Goal: Task Accomplishment & Management: Manage account settings

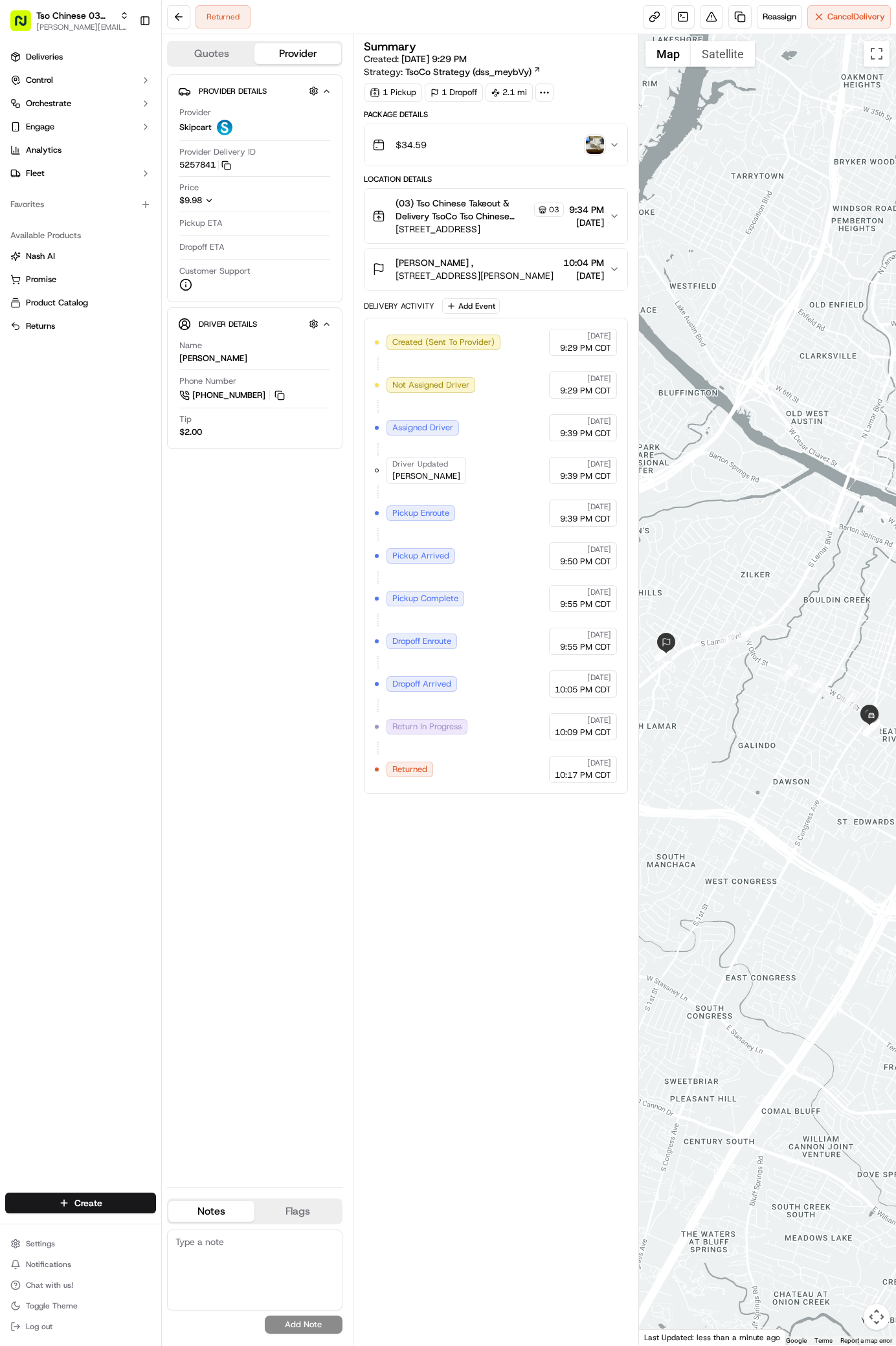
click at [515, 269] on span "[STREET_ADDRESS][PERSON_NAME]" at bounding box center [474, 276] width 158 height 13
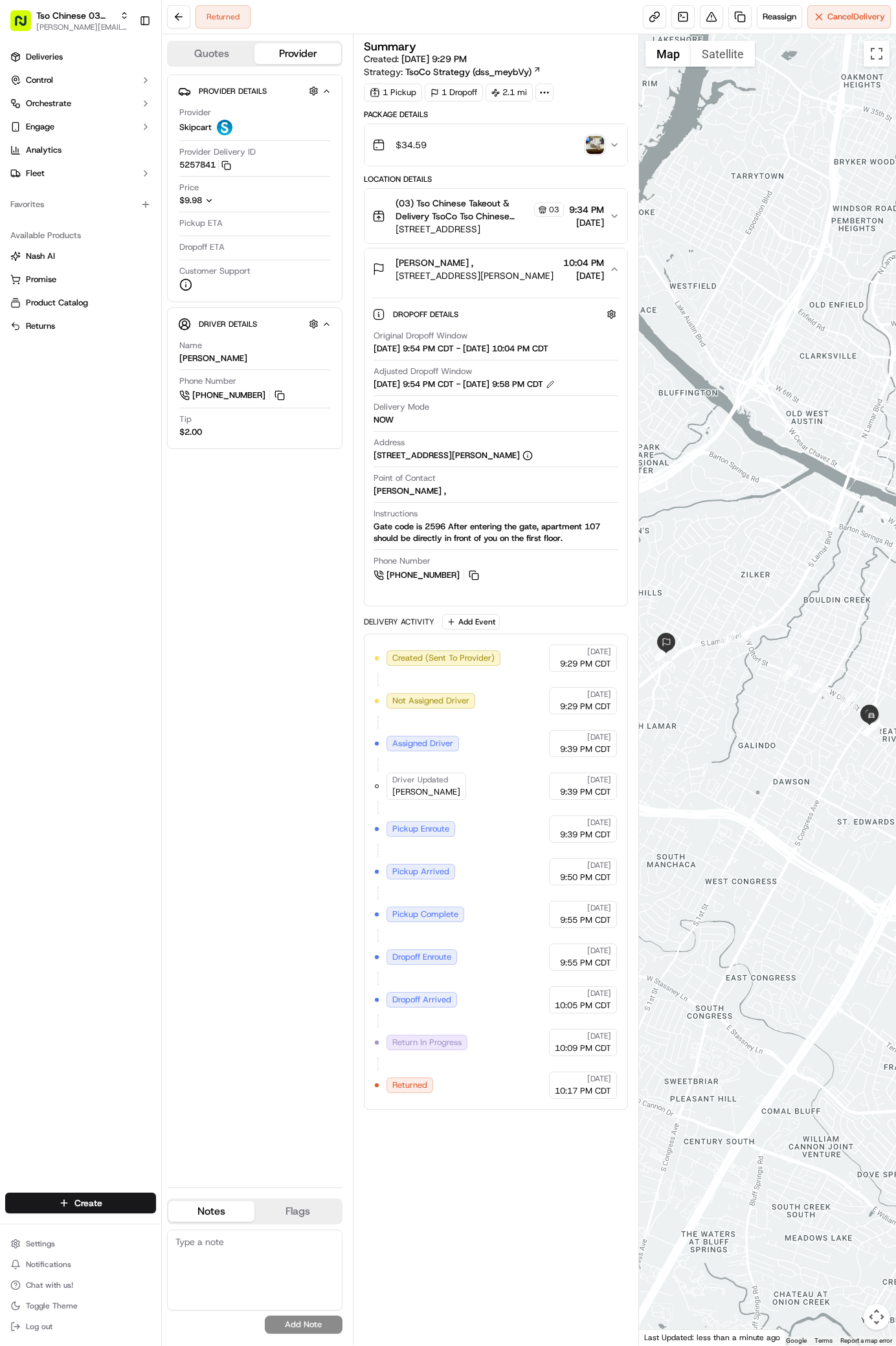
click at [515, 269] on span "[STREET_ADDRESS][PERSON_NAME]" at bounding box center [474, 276] width 158 height 13
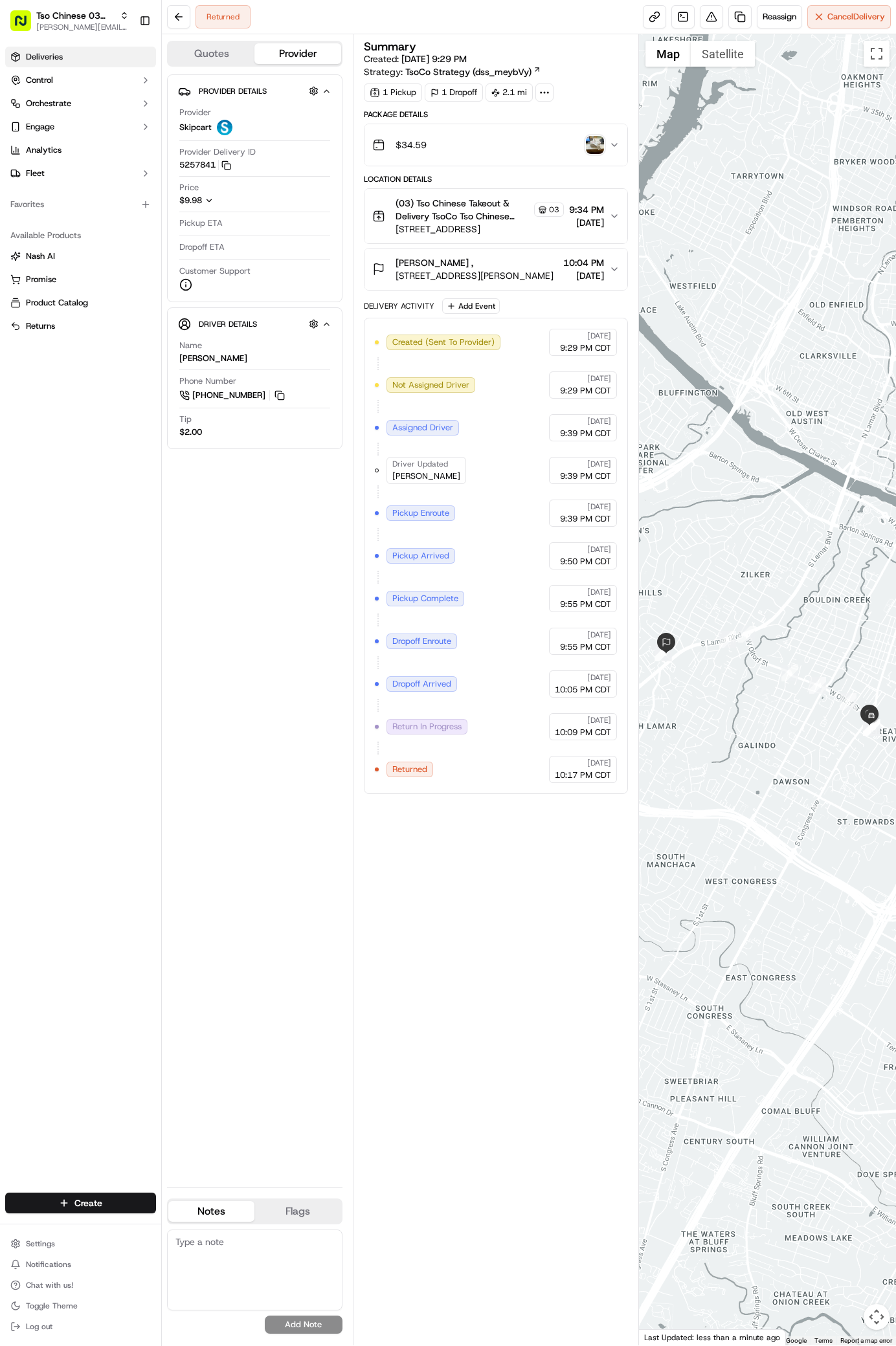
click at [48, 56] on span "Deliveries" at bounding box center [44, 57] width 37 height 12
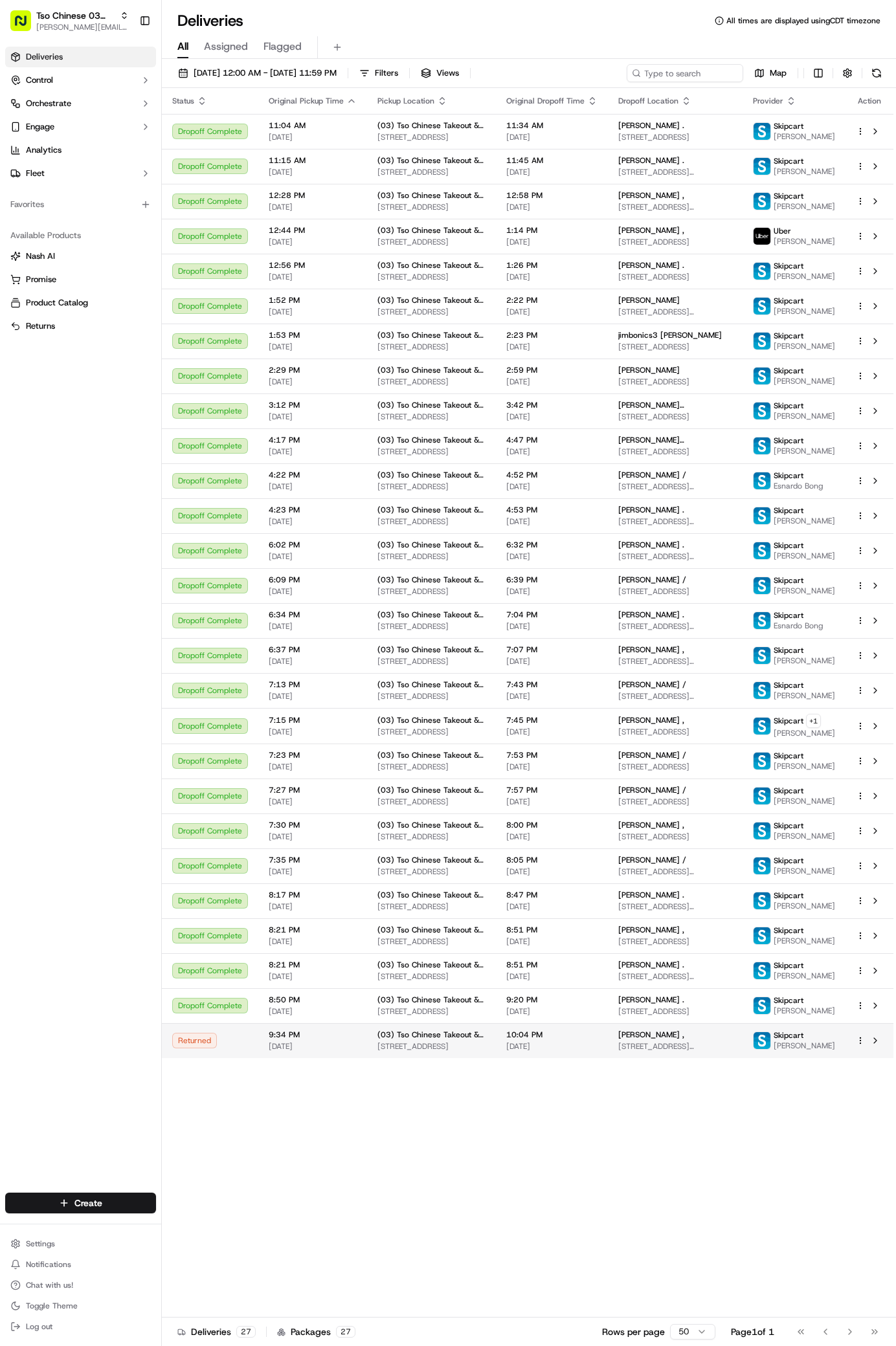
click at [861, 1193] on html "Tso Chinese 03 TsoCo antonia@tsochinese.com Toggle Sidebar Deliveries Control O…" at bounding box center [448, 673] width 896 height 1346
click at [800, 1134] on span "Duplicate" at bounding box center [791, 1131] width 34 height 10
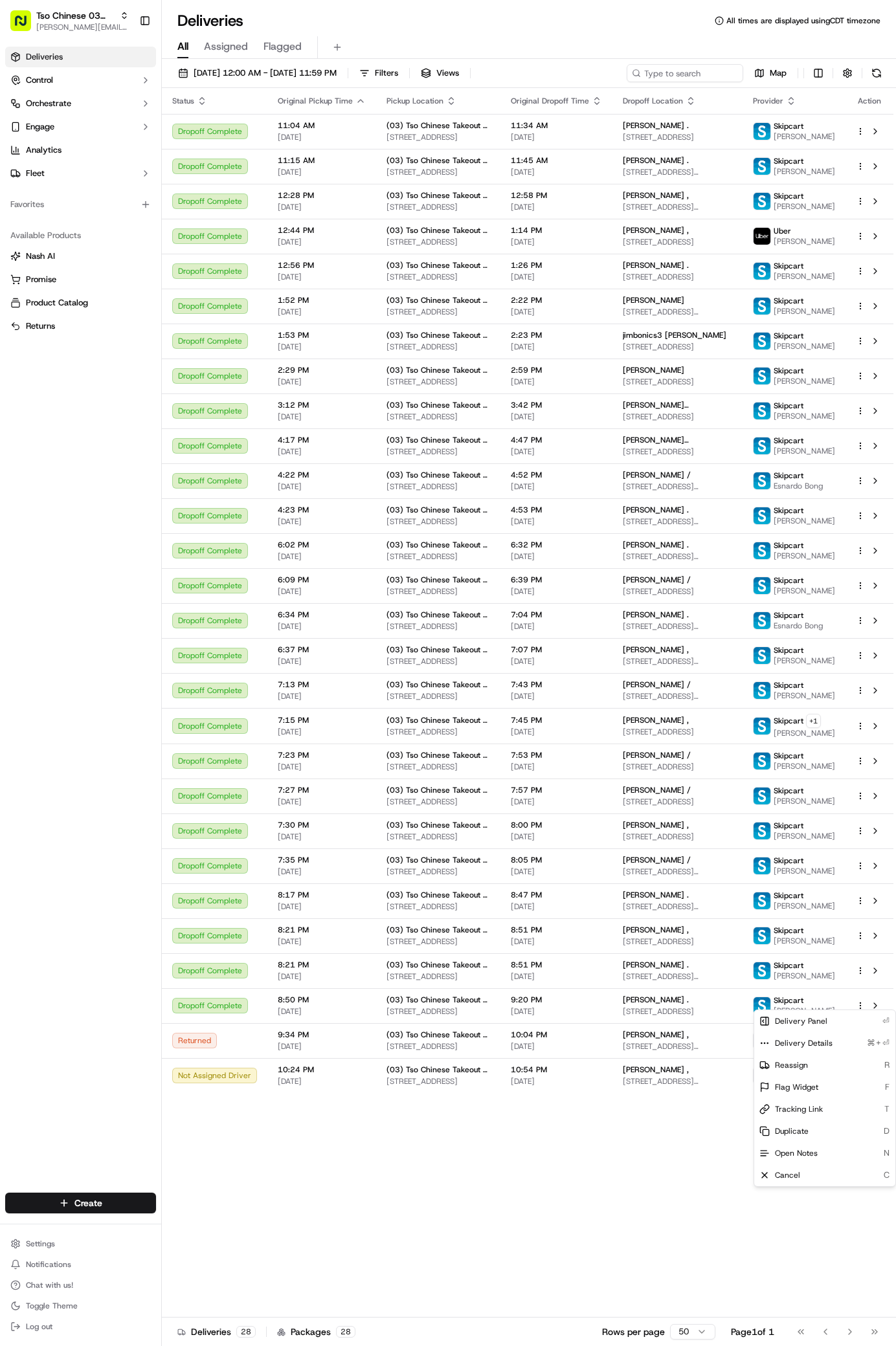
click at [687, 1188] on html "Tso Chinese 03 TsoCo antonia@tsochinese.com Toggle Sidebar Deliveries Control O…" at bounding box center [448, 673] width 896 height 1346
click at [687, 1040] on div "[PERSON_NAME] ," at bounding box center [677, 1035] width 110 height 10
click at [710, 1040] on div "[PERSON_NAME] ," at bounding box center [677, 1035] width 110 height 10
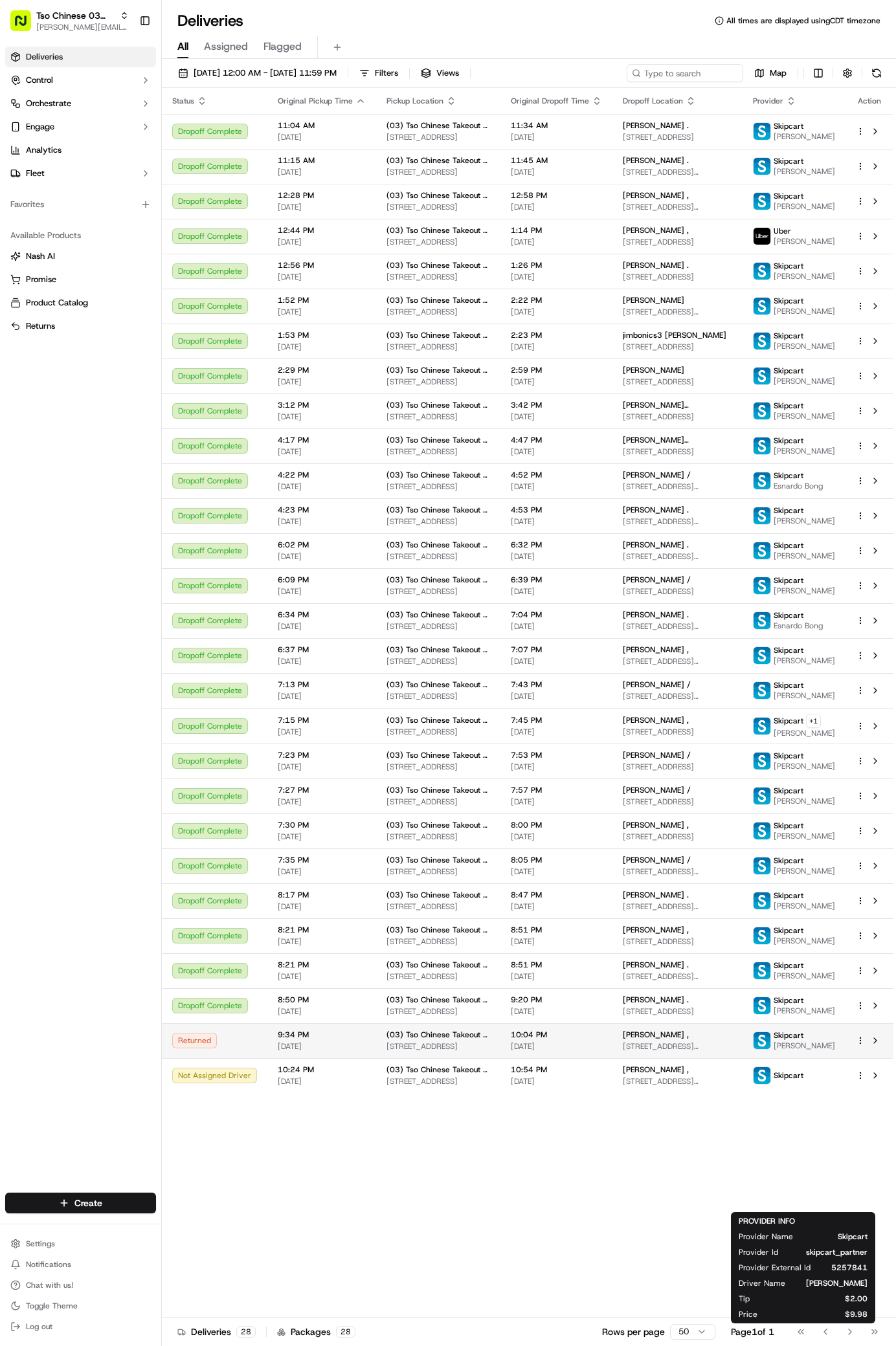
click at [818, 1040] on div "Skipcart" at bounding box center [804, 1035] width 62 height 10
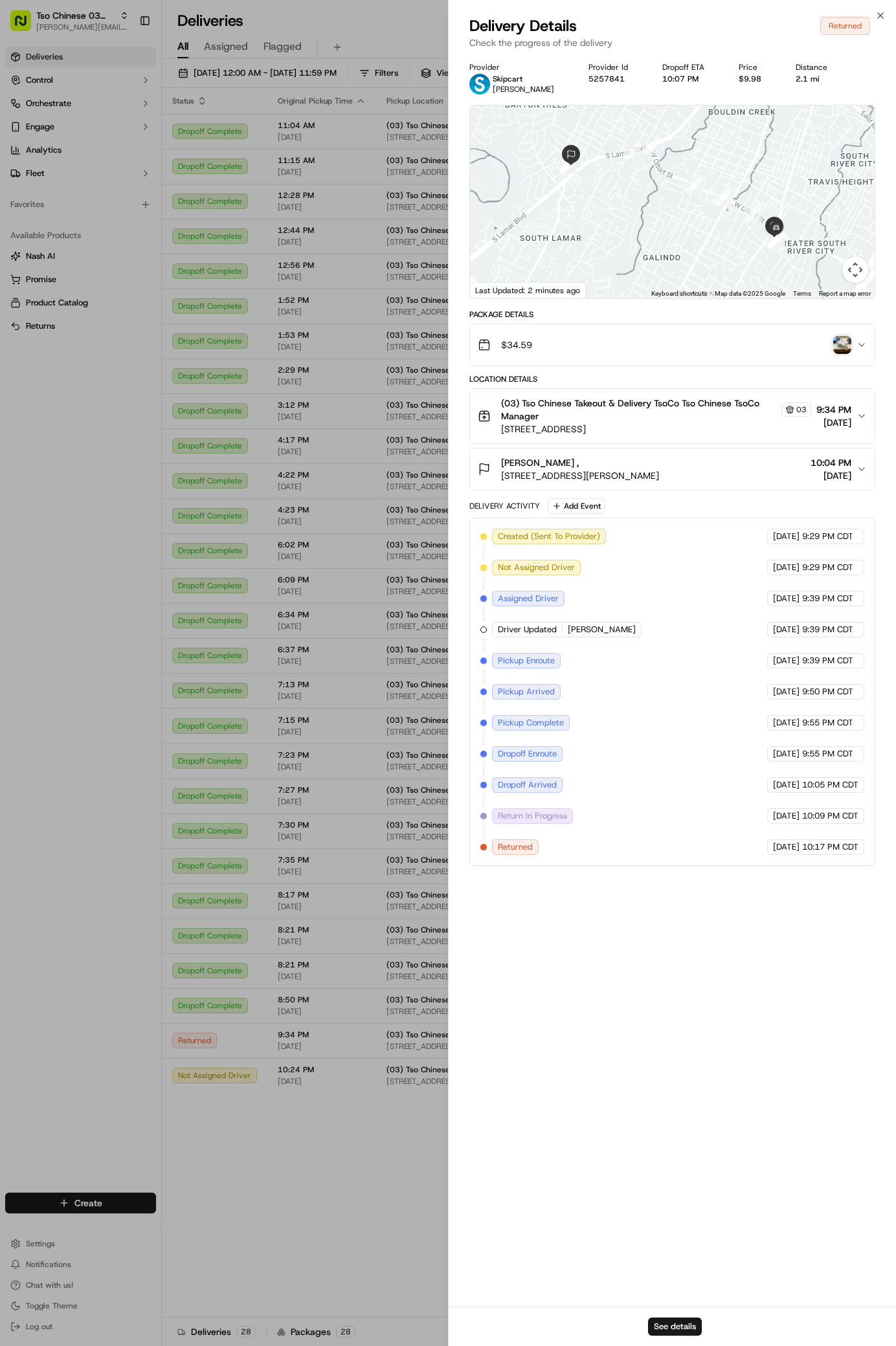
click at [840, 333] on div "$34.59" at bounding box center [667, 345] width 379 height 26
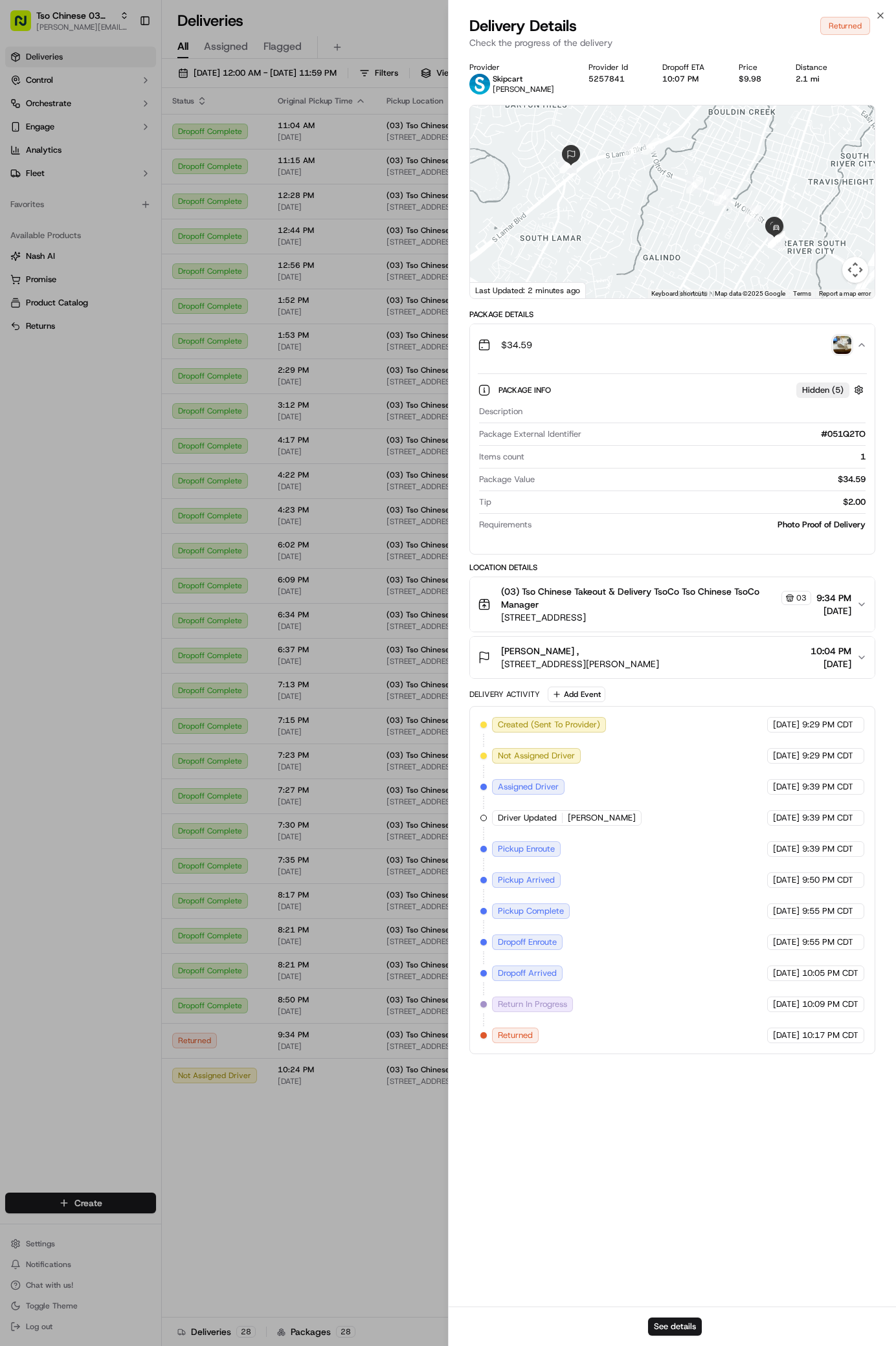
click at [847, 347] on img "button" at bounding box center [842, 345] width 18 height 18
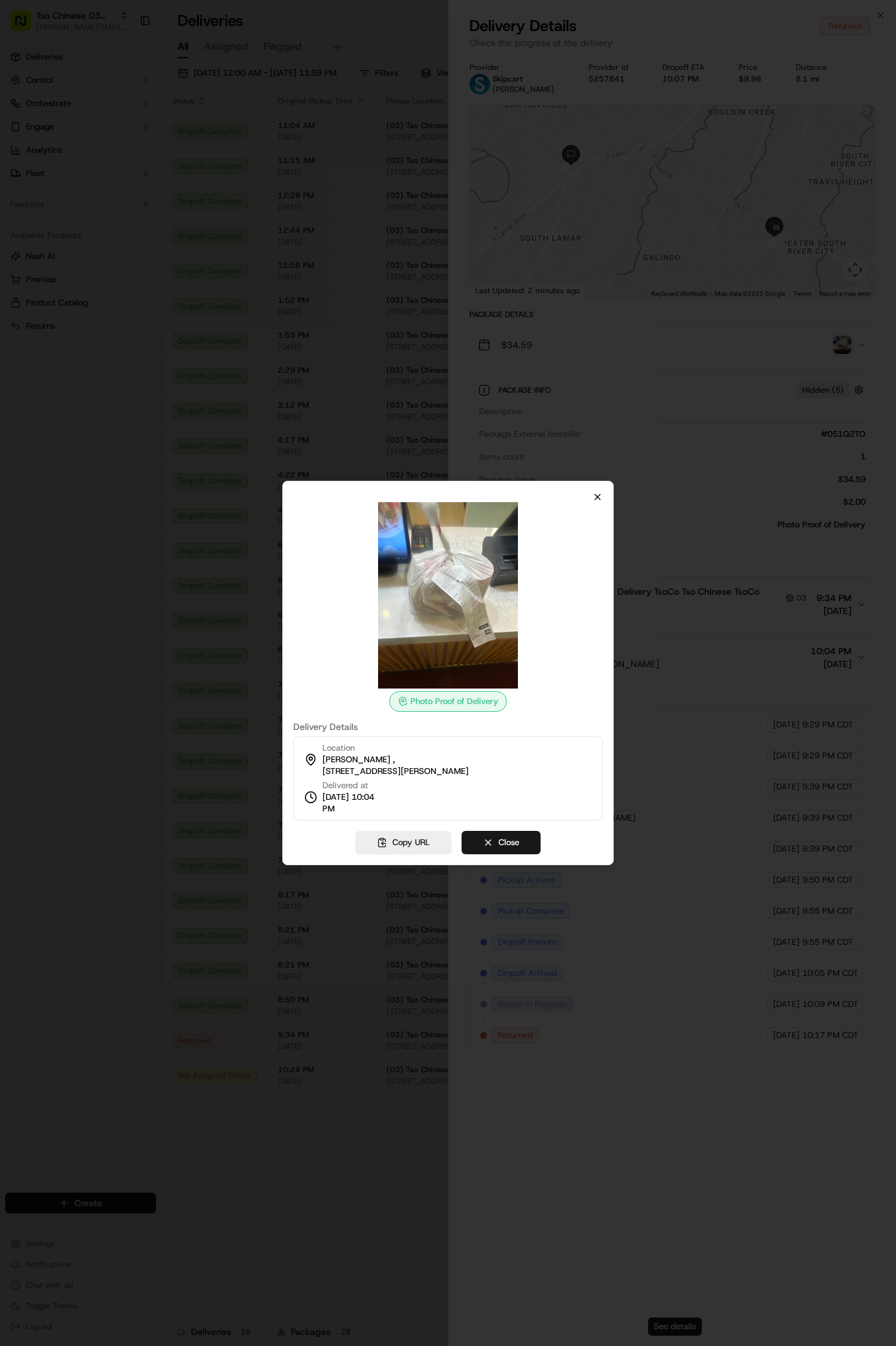
click at [596, 498] on icon "button" at bounding box center [598, 497] width 6 height 6
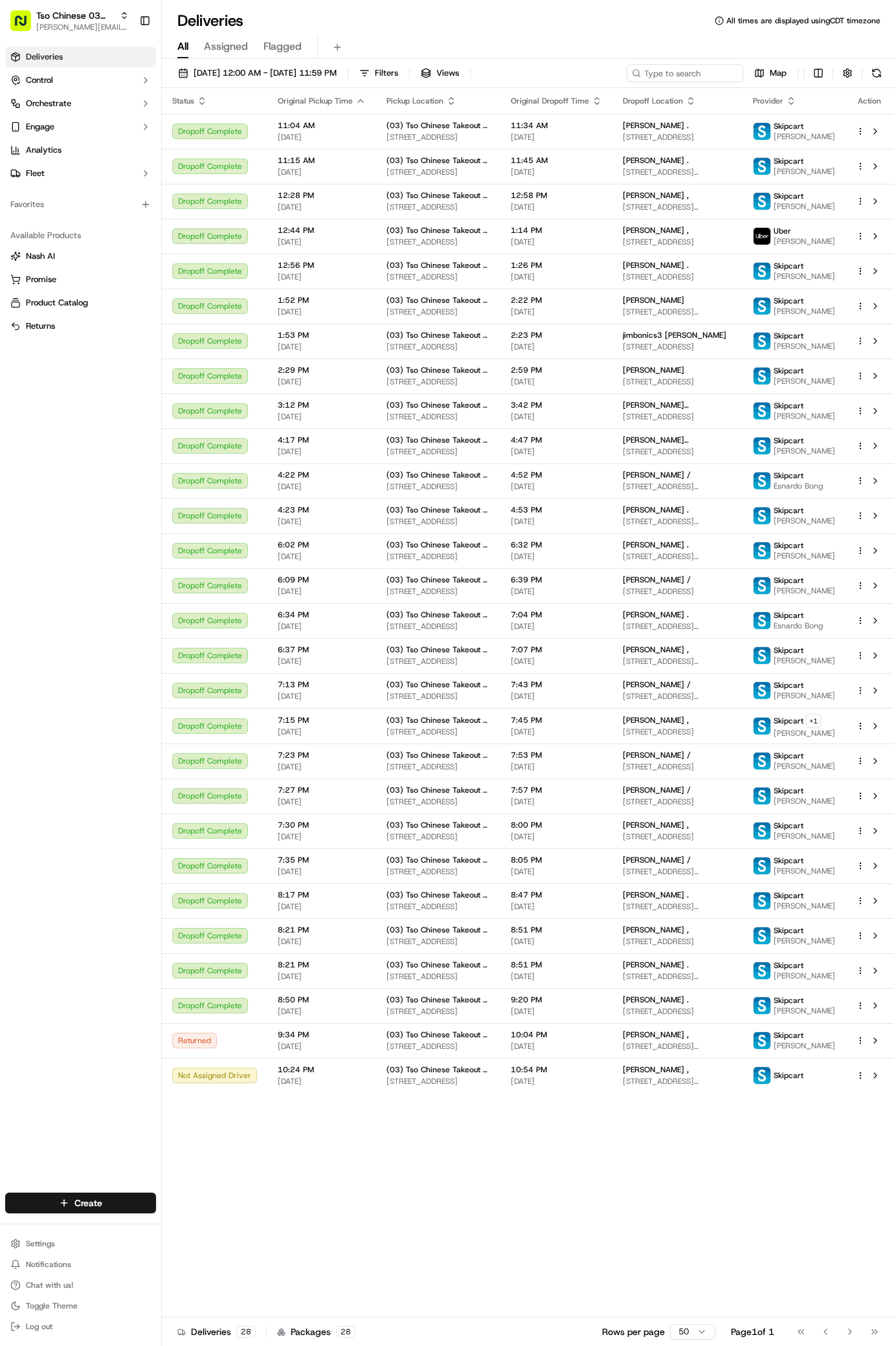
click at [615, 1297] on div "Status Original Pickup Time Pickup Location Original Dropoff Time Dropoff Locat…" at bounding box center [527, 703] width 732 height 1230
click at [726, 1040] on div "[PERSON_NAME] ," at bounding box center [677, 1035] width 110 height 10
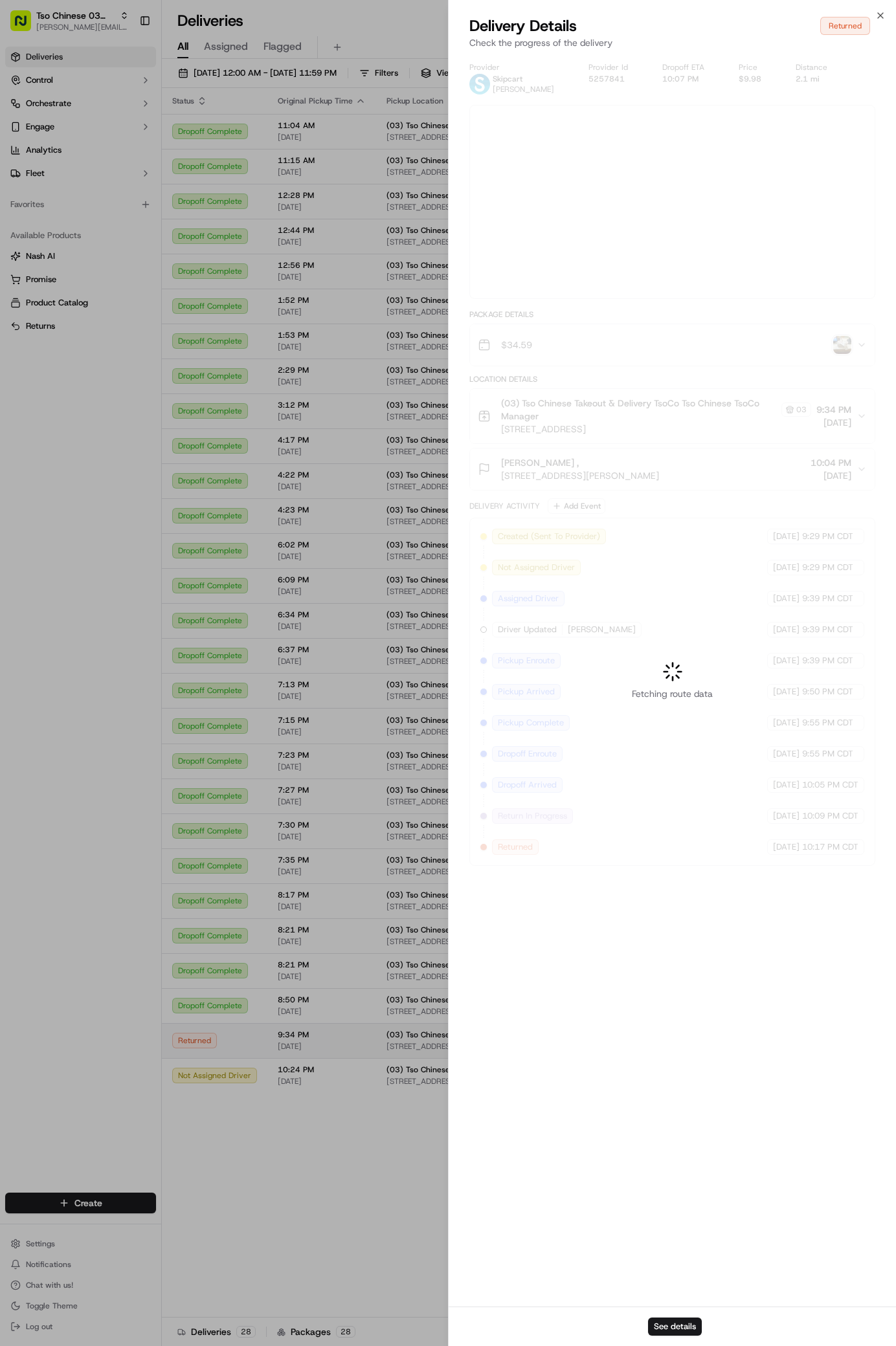
click at [726, 1192] on div at bounding box center [448, 673] width 896 height 1346
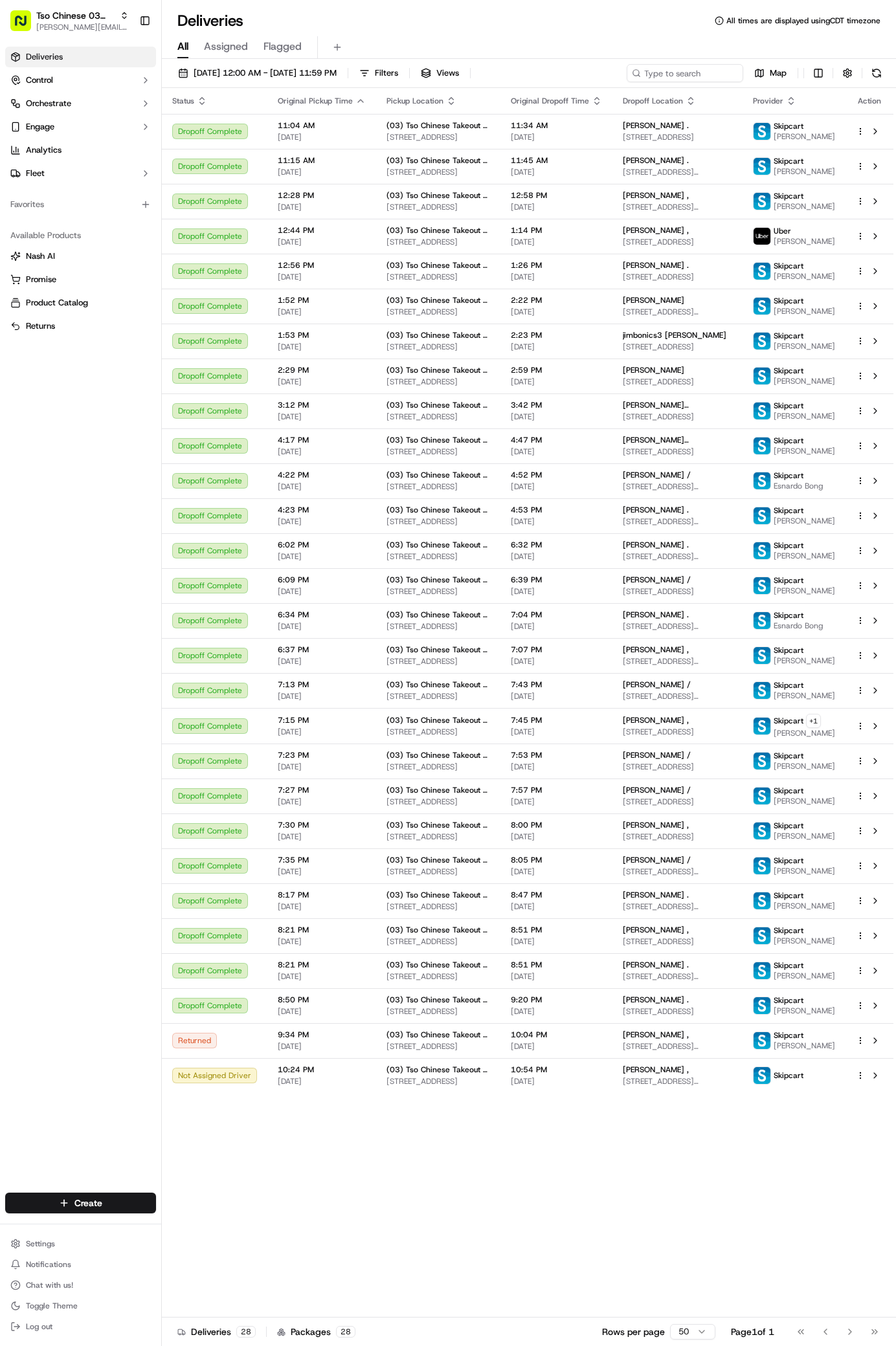
click at [124, 635] on div "Deliveries Control Orchestrate Engage Analytics Fleet Favorites Available Produ…" at bounding box center [81, 612] width 161 height 1142
click at [732, 1087] on span "[STREET_ADDRESS][PERSON_NAME]" at bounding box center [677, 1082] width 110 height 10
click at [706, 1087] on span "[STREET_ADDRESS][PERSON_NAME]" at bounding box center [677, 1082] width 110 height 10
click at [692, 1075] on div "[PERSON_NAME] ," at bounding box center [677, 1070] width 110 height 10
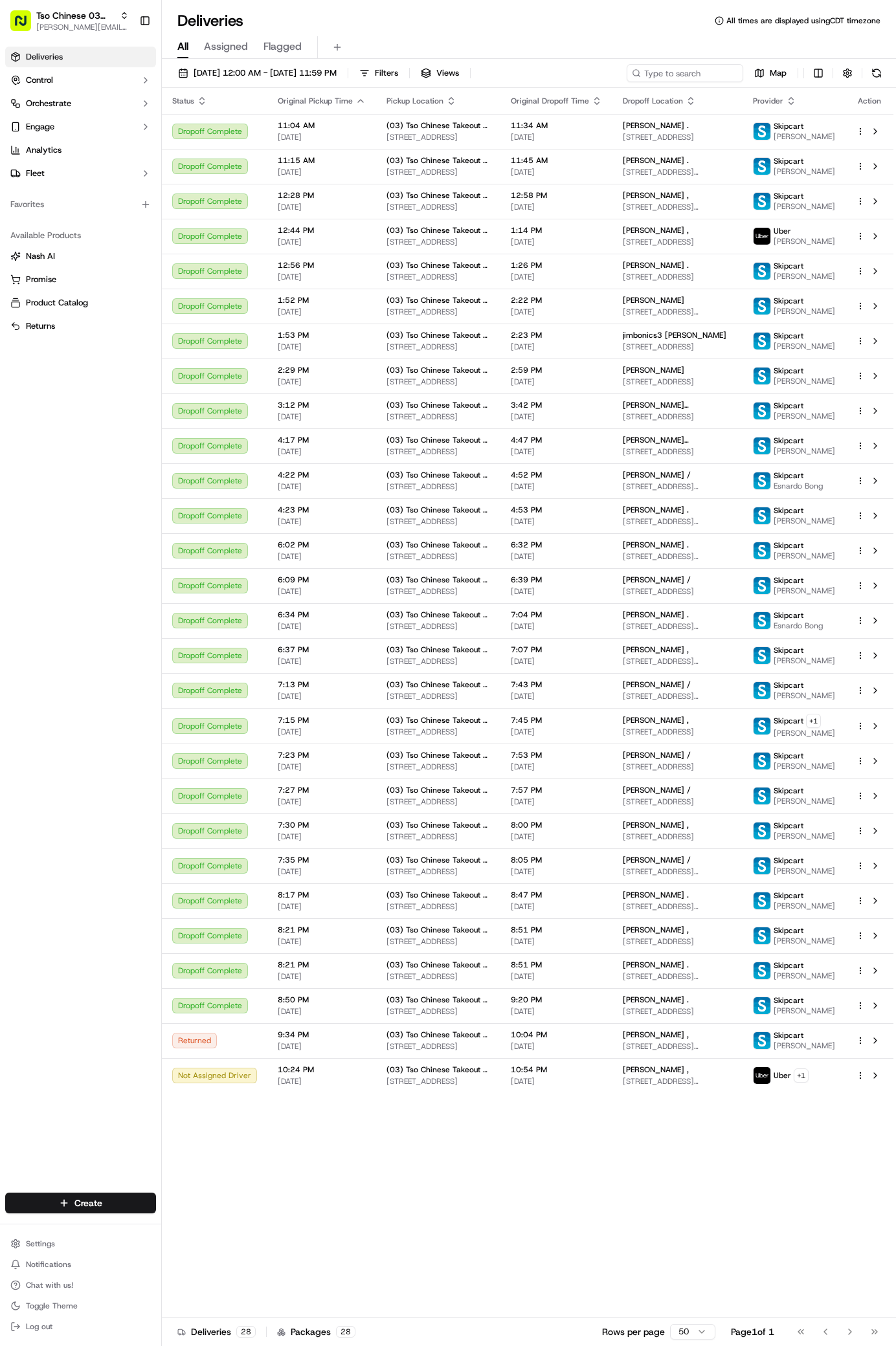
click at [789, 1275] on div "Status Original Pickup Time Pickup Location Original Dropoff Time Dropoff Locat…" at bounding box center [527, 703] width 732 height 1230
click at [863, 1234] on html "Tso Chinese 03 TsoCo antonia@tsochinese.com Toggle Sidebar Deliveries Control O…" at bounding box center [448, 673] width 896 height 1346
click at [777, 1213] on span "Cancel" at bounding box center [787, 1214] width 25 height 10
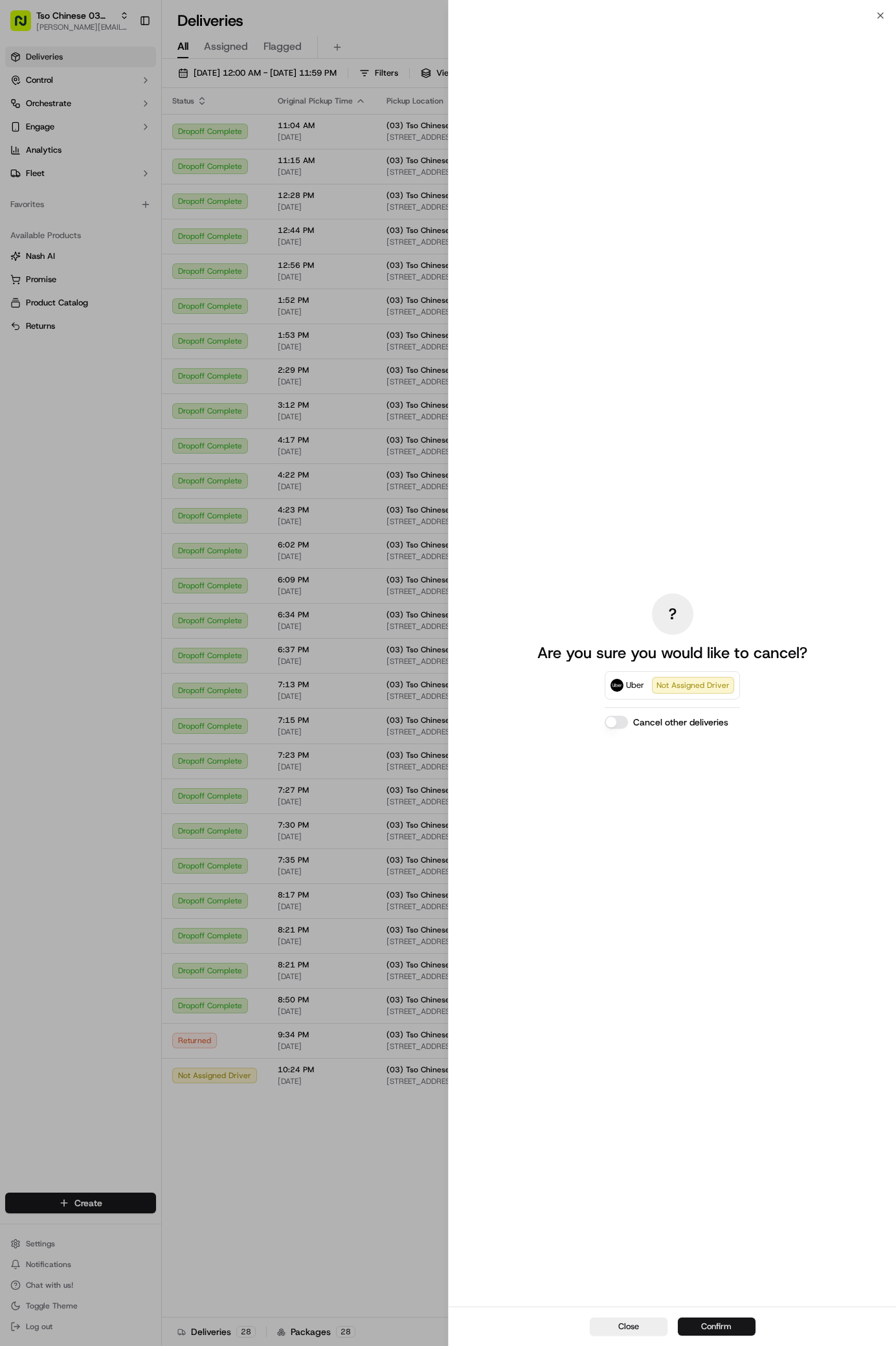
click at [728, 1325] on button "Confirm" at bounding box center [716, 1326] width 77 height 18
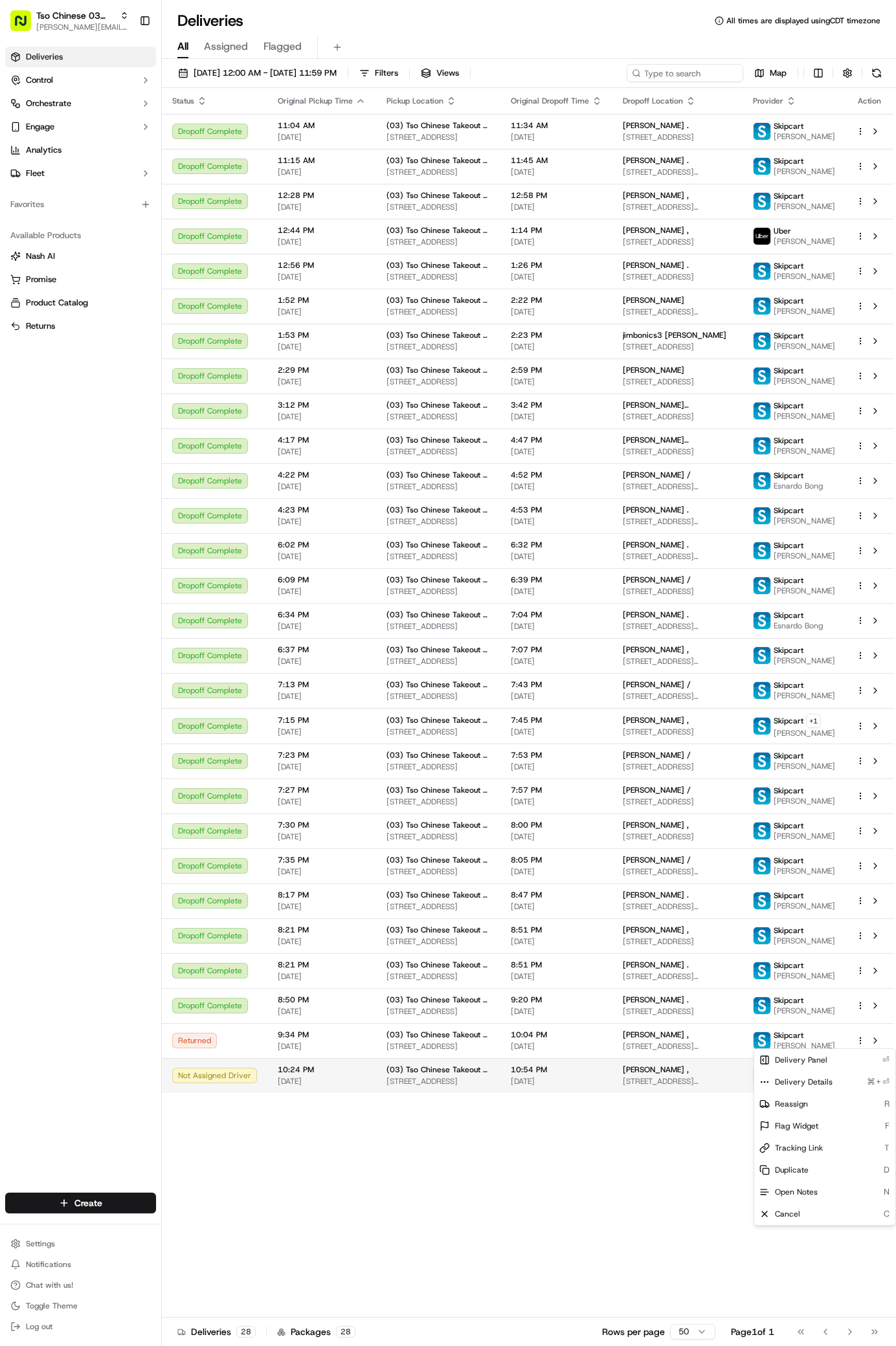
click at [860, 1232] on html "Tso Chinese 03 TsoCo antonia@tsochinese.com Toggle Sidebar Deliveries Control O…" at bounding box center [448, 673] width 896 height 1346
click at [799, 1215] on span "Cancel" at bounding box center [787, 1214] width 25 height 10
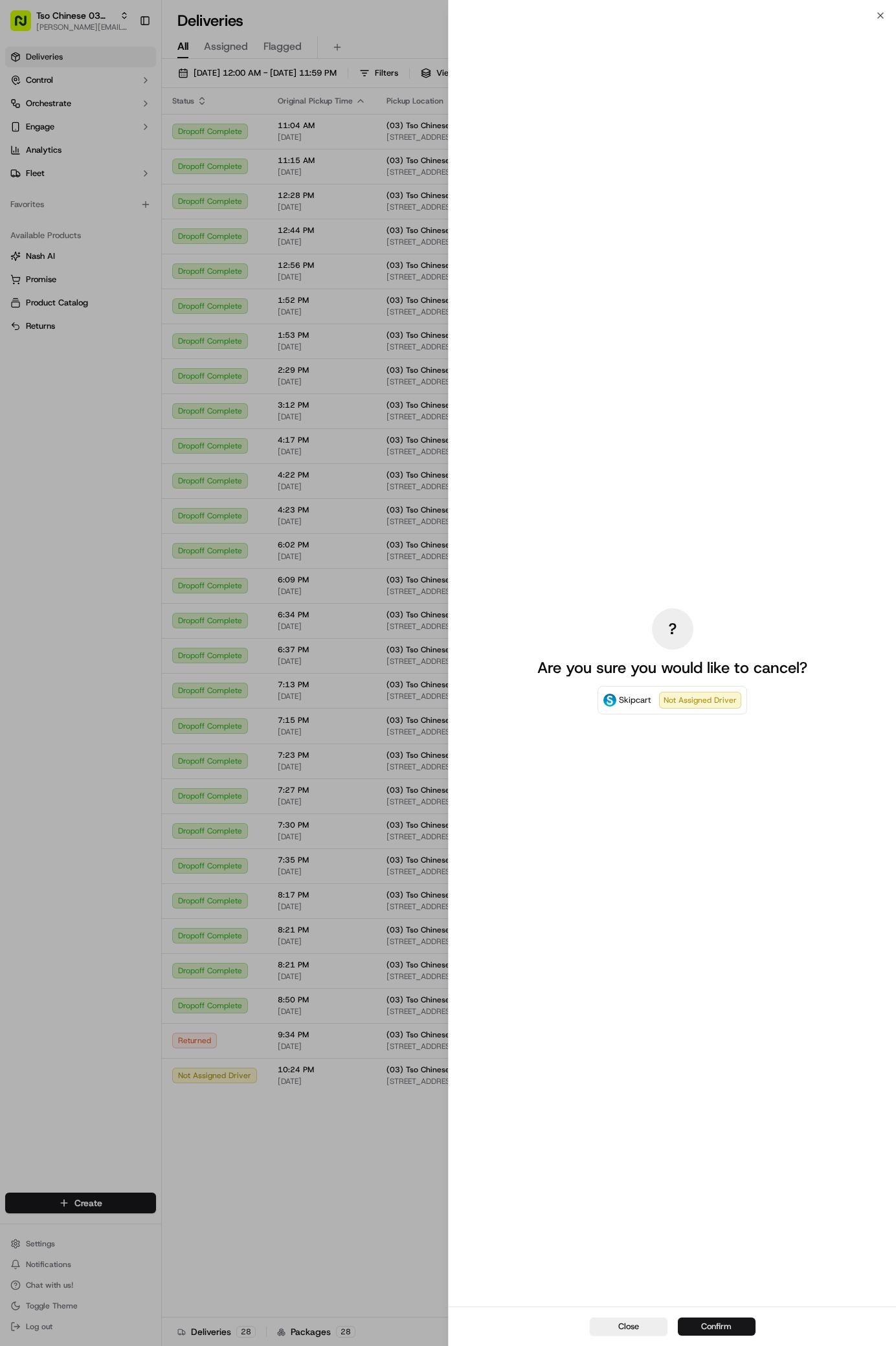
click at [718, 1326] on button "Confirm" at bounding box center [716, 1326] width 77 height 18
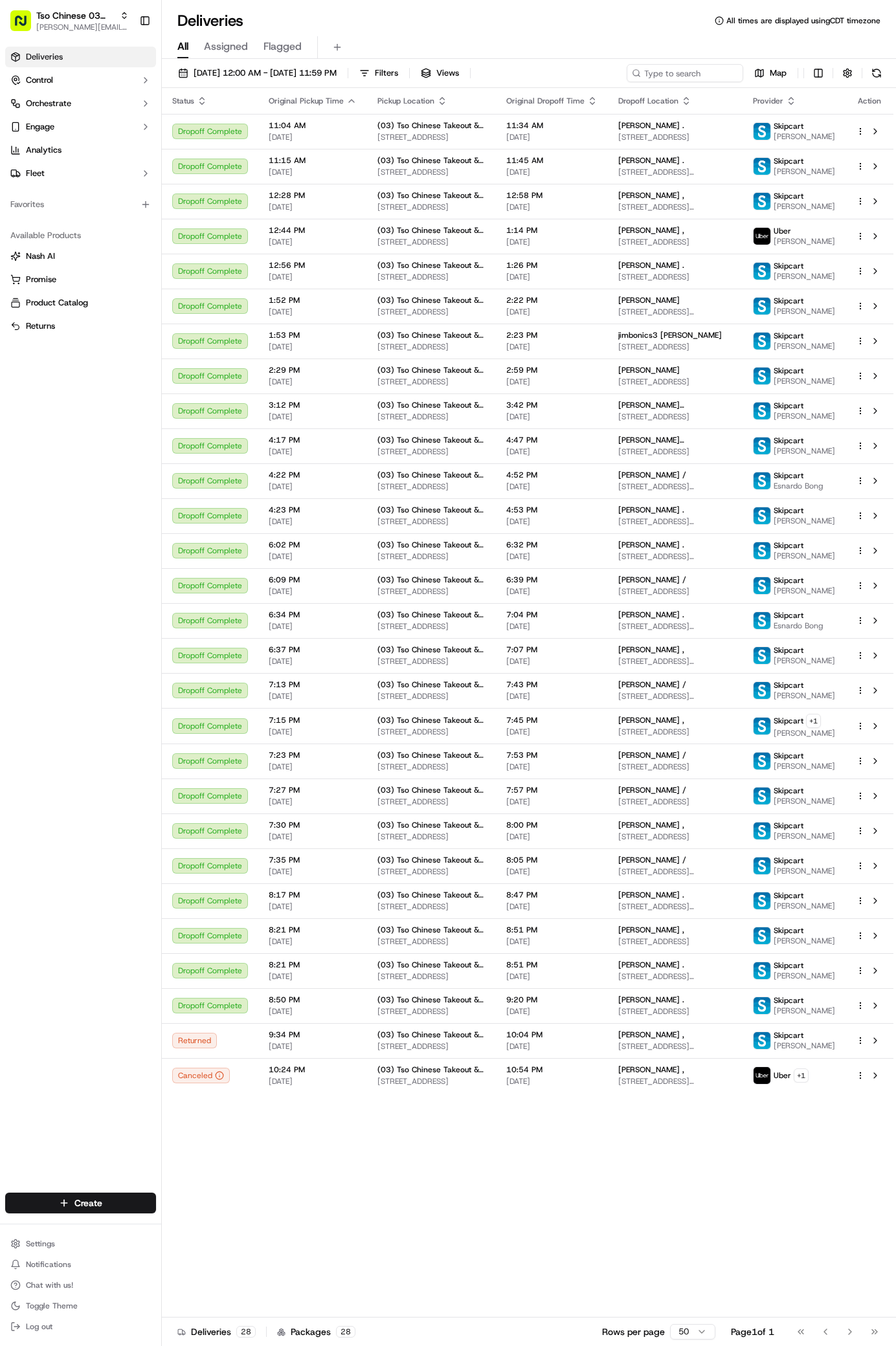
click at [462, 1281] on div "Status Original Pickup Time Pickup Location Original Dropoff Time Dropoff Locat…" at bounding box center [527, 703] width 732 height 1230
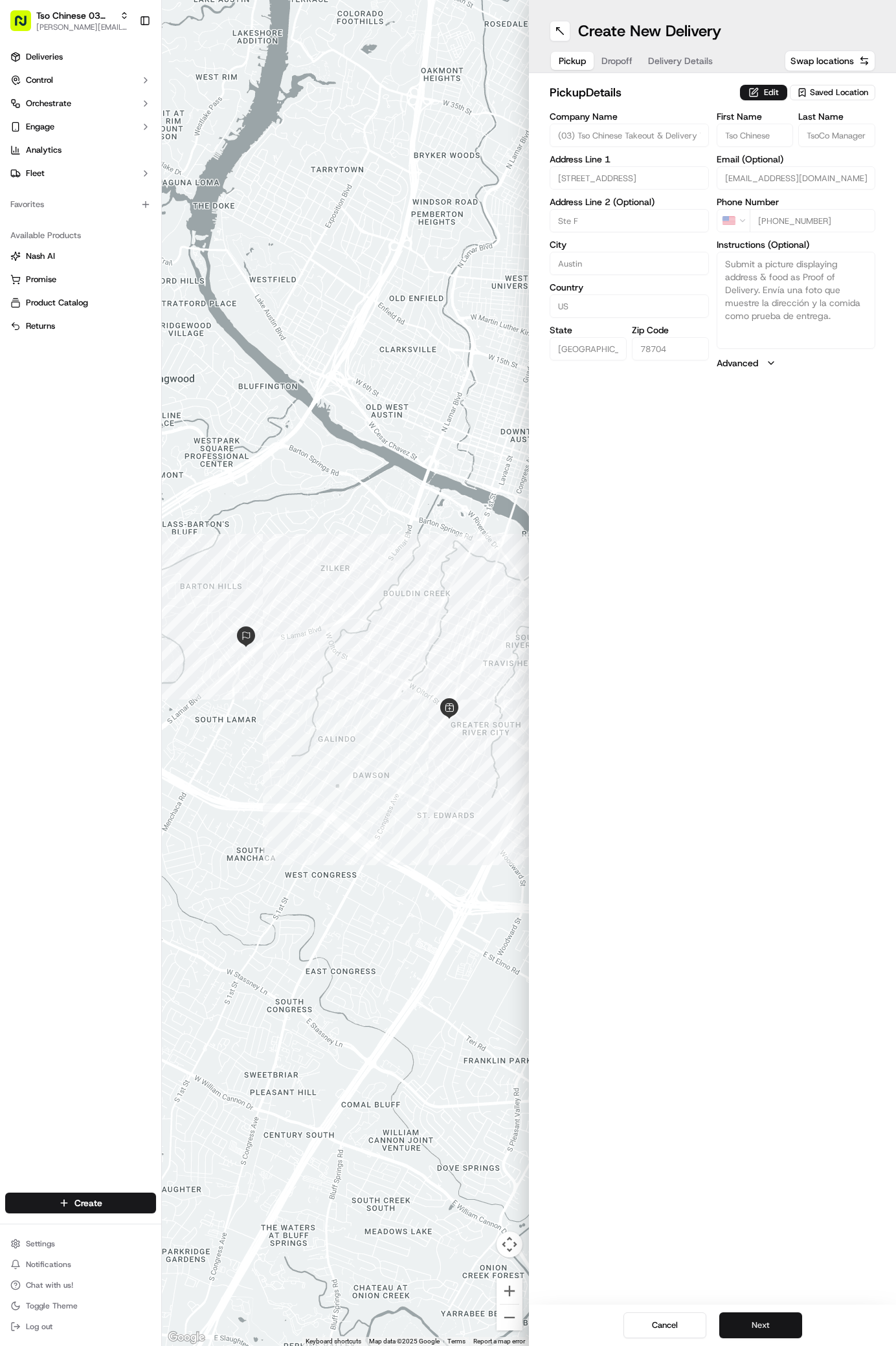
click at [765, 1320] on button "Next" at bounding box center [760, 1325] width 83 height 26
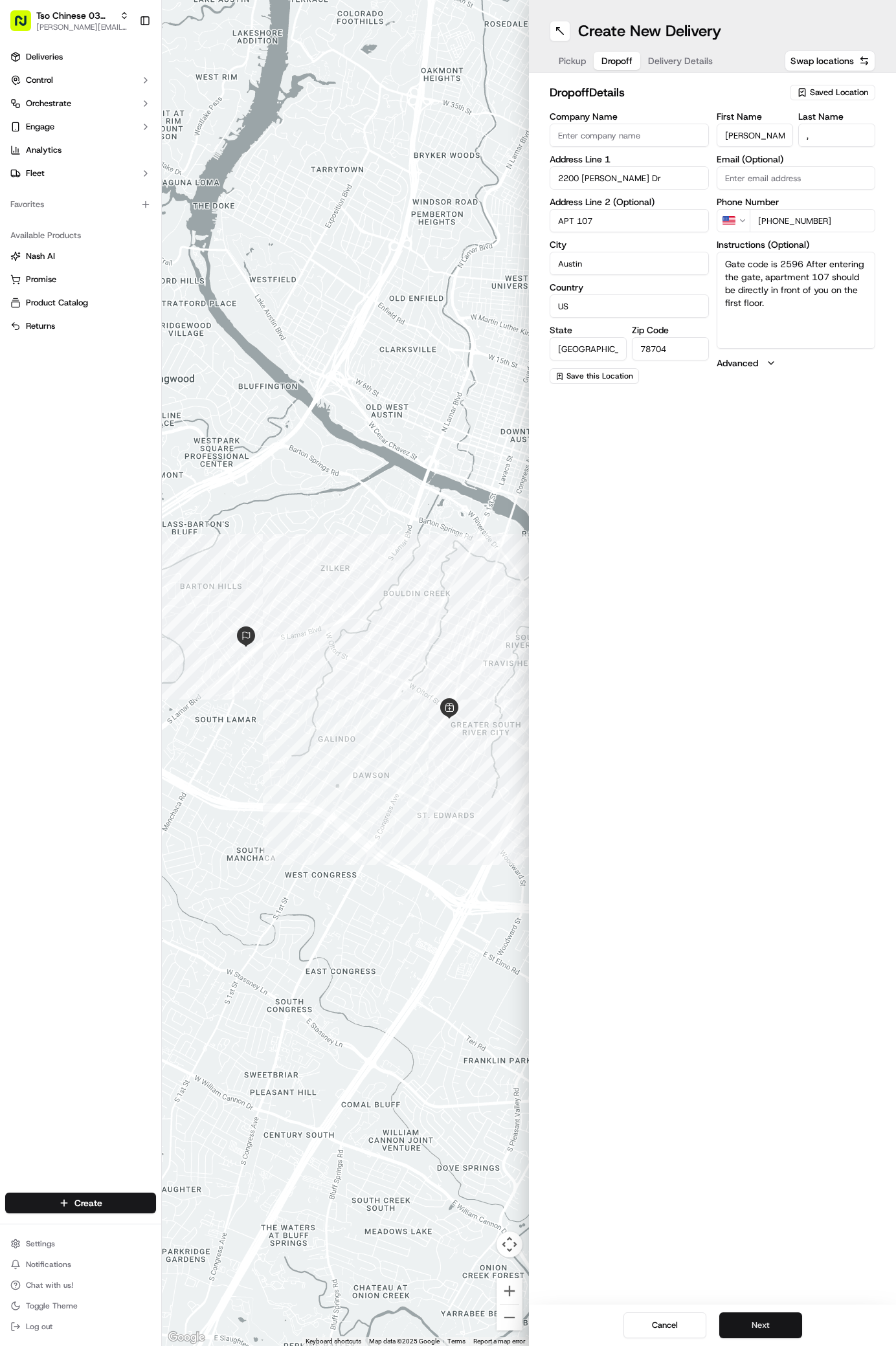
click at [765, 1319] on button "Next" at bounding box center [760, 1325] width 83 height 26
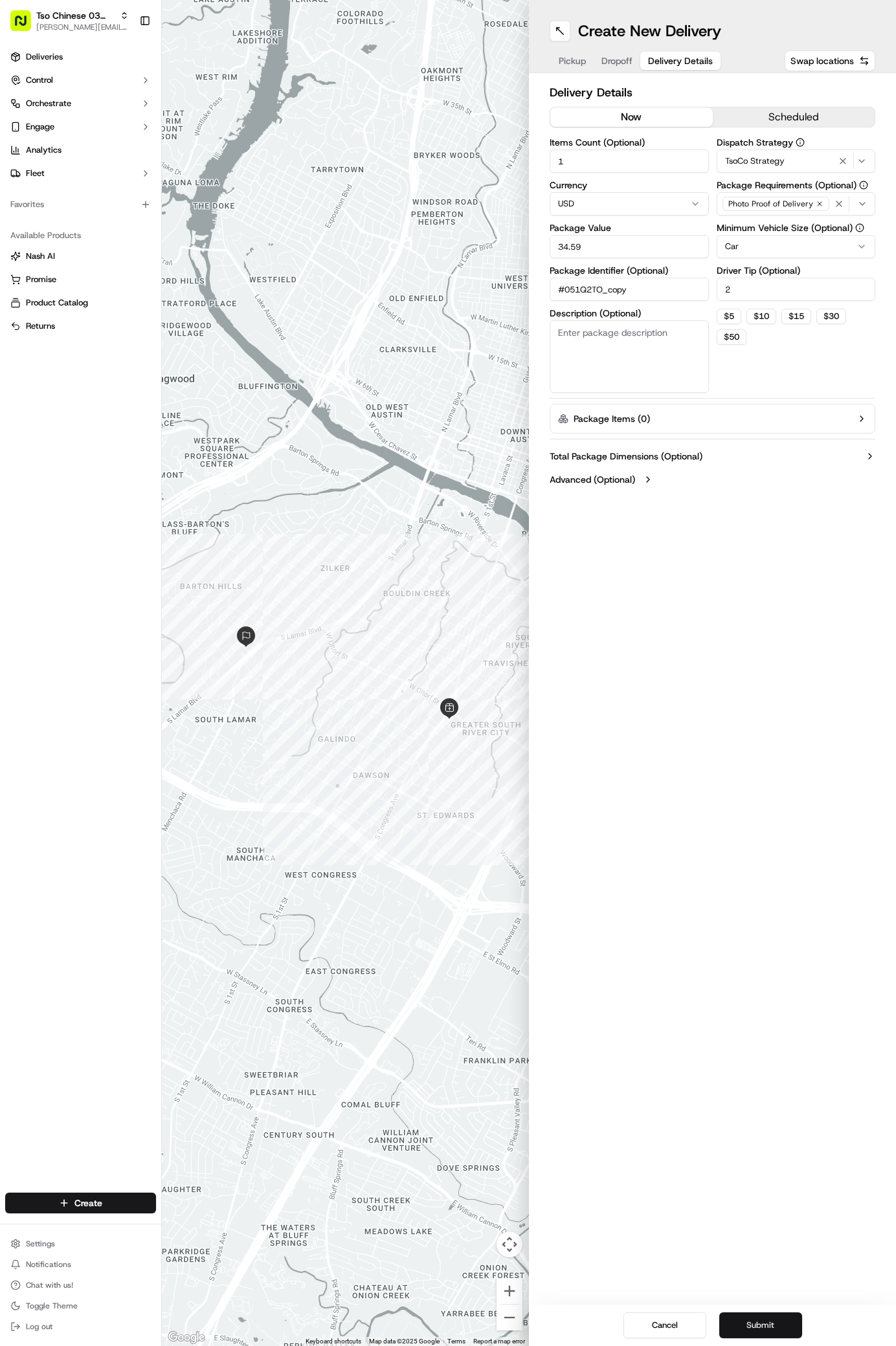
click at [765, 1319] on button "Submit" at bounding box center [760, 1325] width 83 height 26
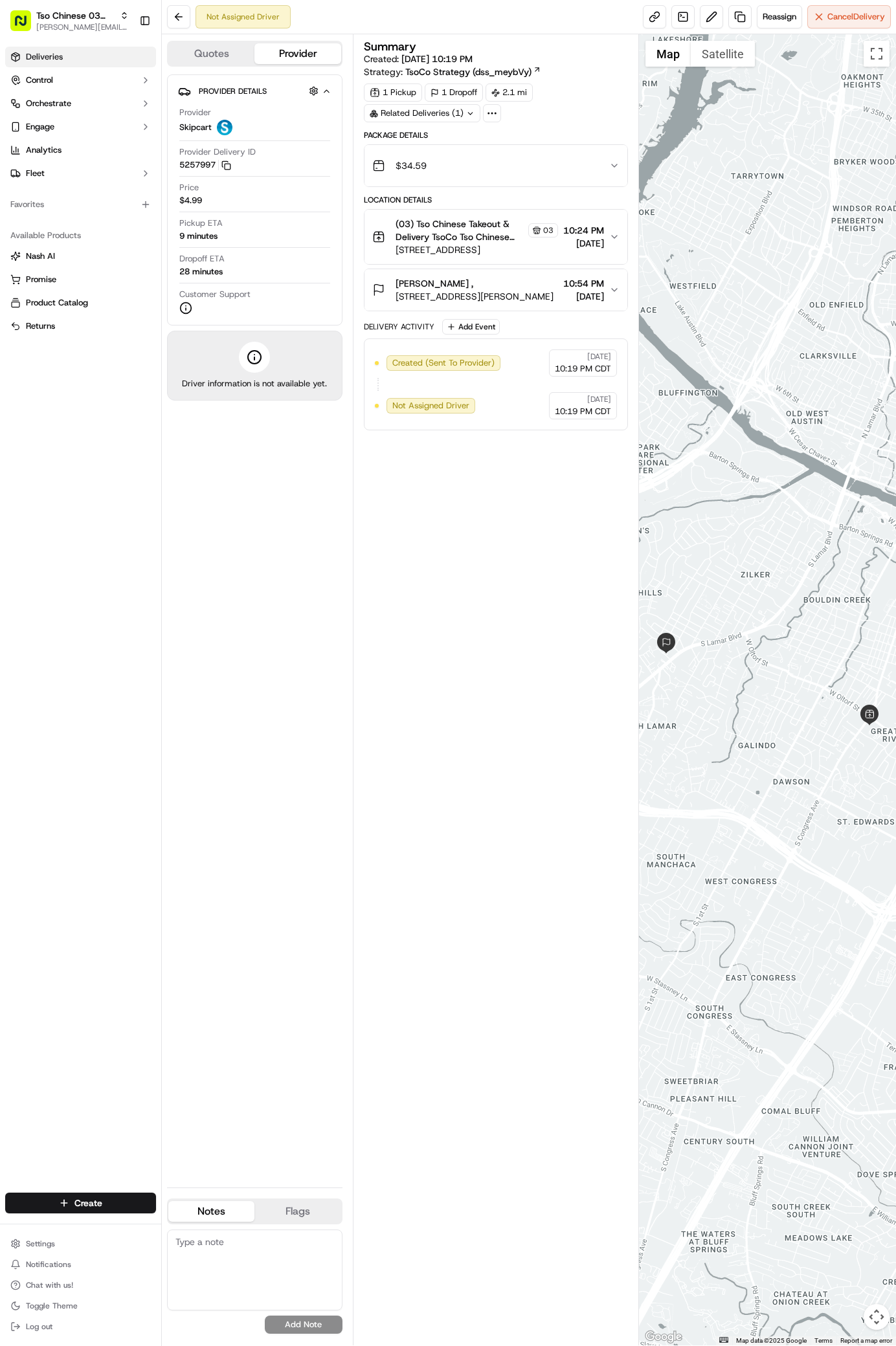
click at [58, 51] on span "Deliveries" at bounding box center [44, 57] width 37 height 12
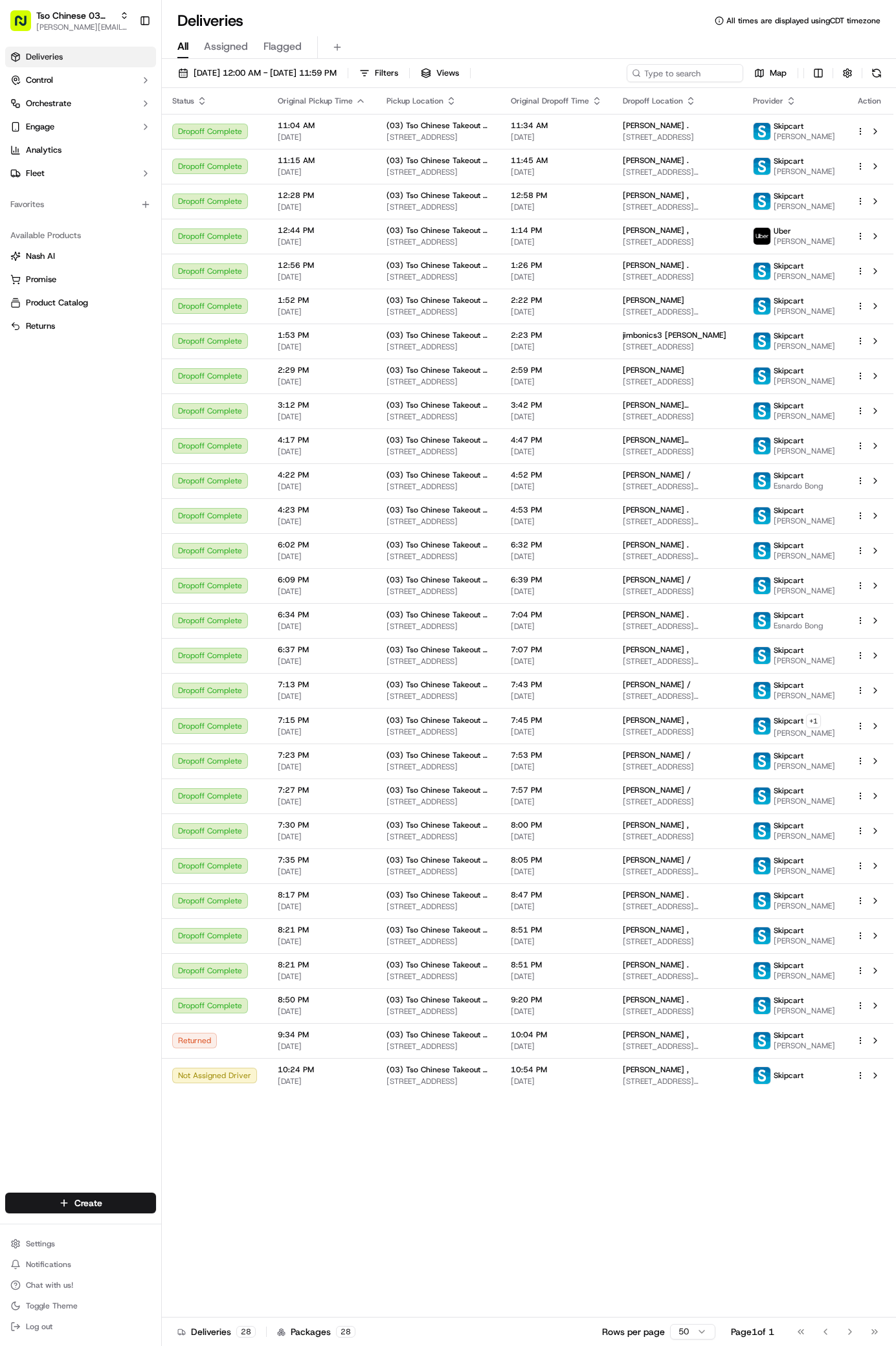
click at [792, 1292] on div "Status Original Pickup Time Pickup Location Original Dropoff Time Dropoff Locat…" at bounding box center [527, 703] width 732 height 1230
click at [714, 1087] on span "[STREET_ADDRESS][PERSON_NAME]" at bounding box center [677, 1082] width 110 height 10
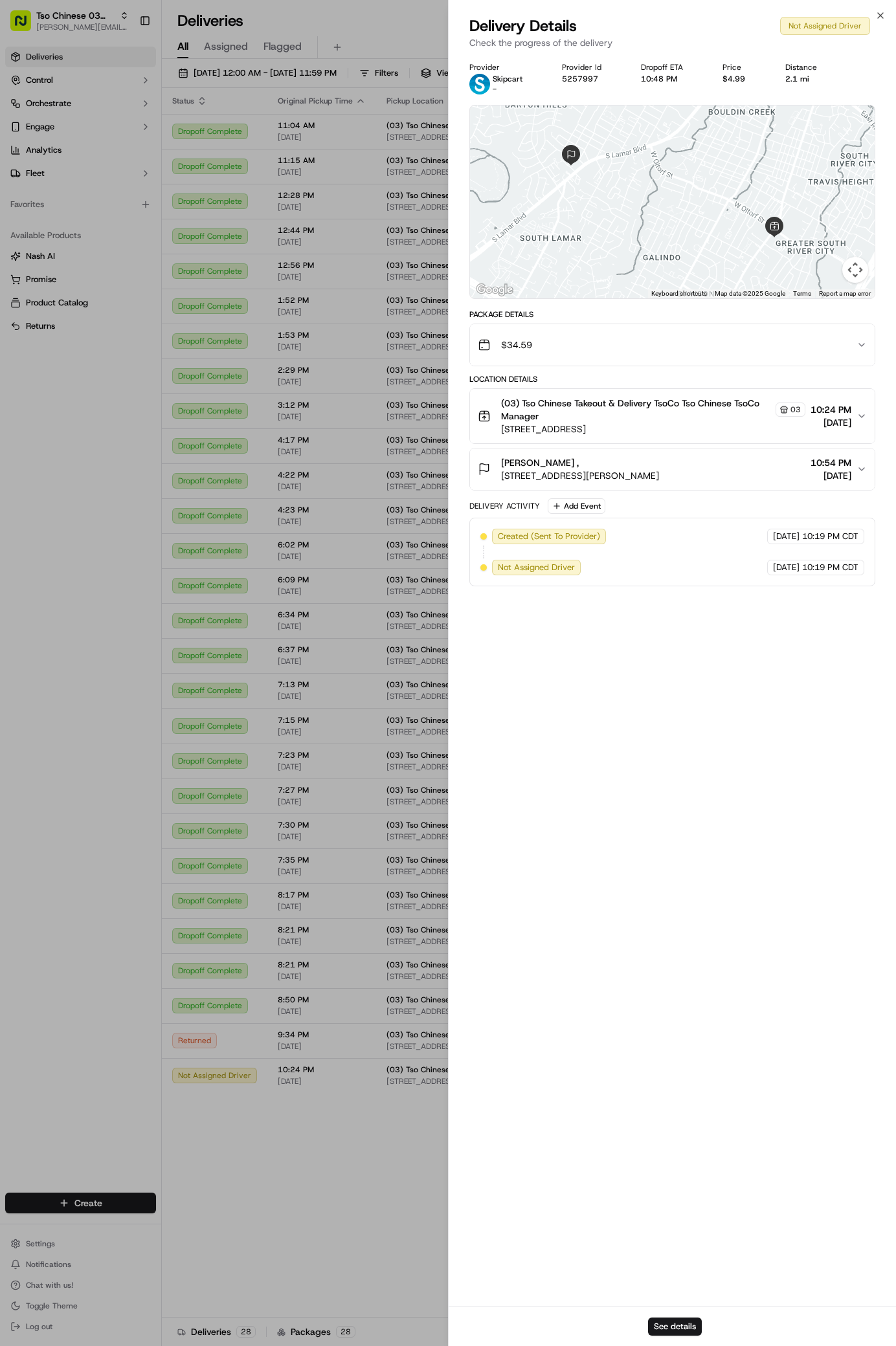
click at [714, 471] on div "Nikhil Nair , 2200 Dickson Dr APT 107, Austin, TX 78704, USA 10:54 PM 09/22/2025" at bounding box center [667, 469] width 379 height 26
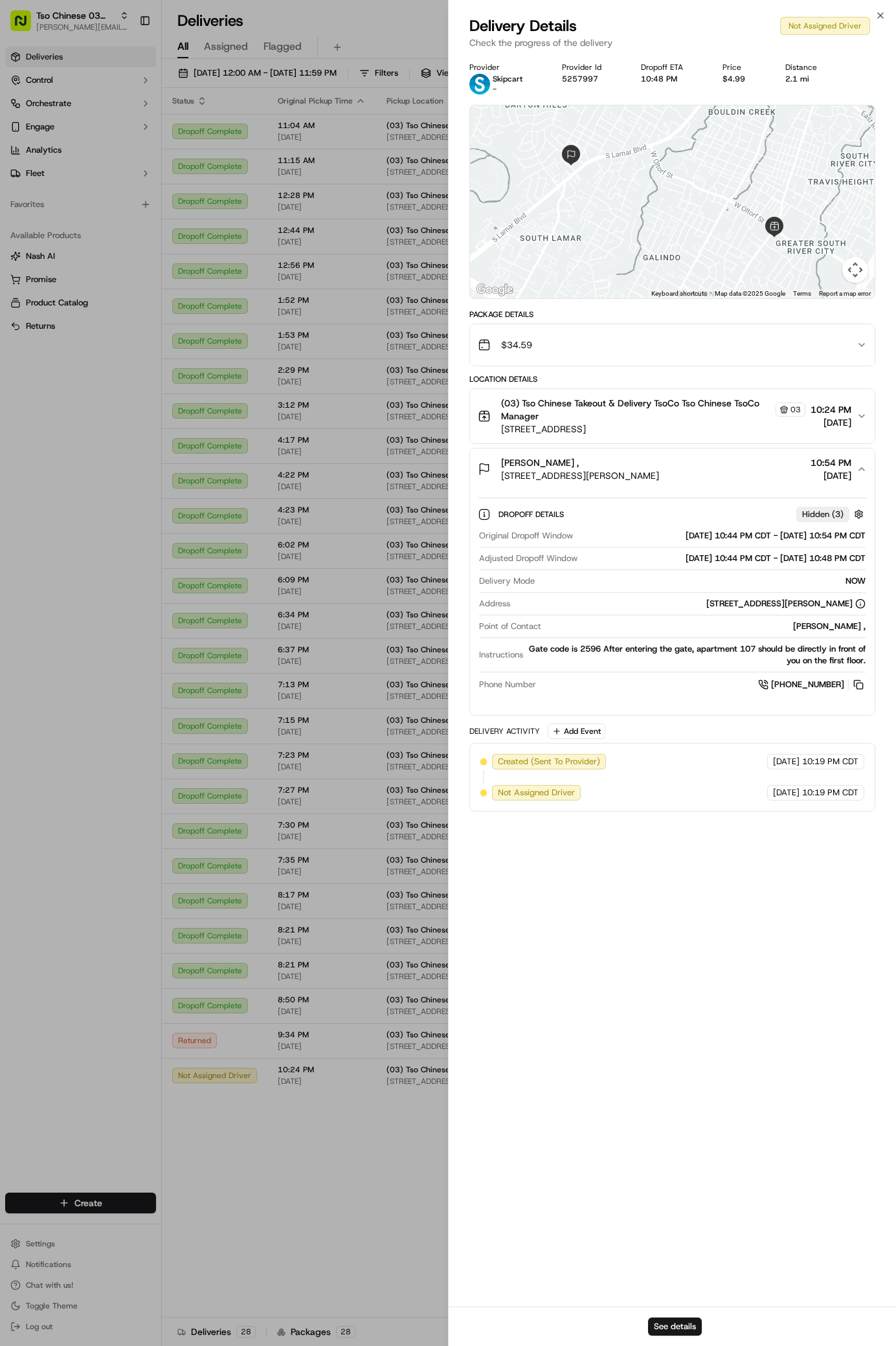
click at [714, 471] on div "Nikhil Nair , 2200 Dickson Dr APT 107, Austin, TX 78704, USA 10:54 PM 09/22/2025" at bounding box center [667, 469] width 379 height 26
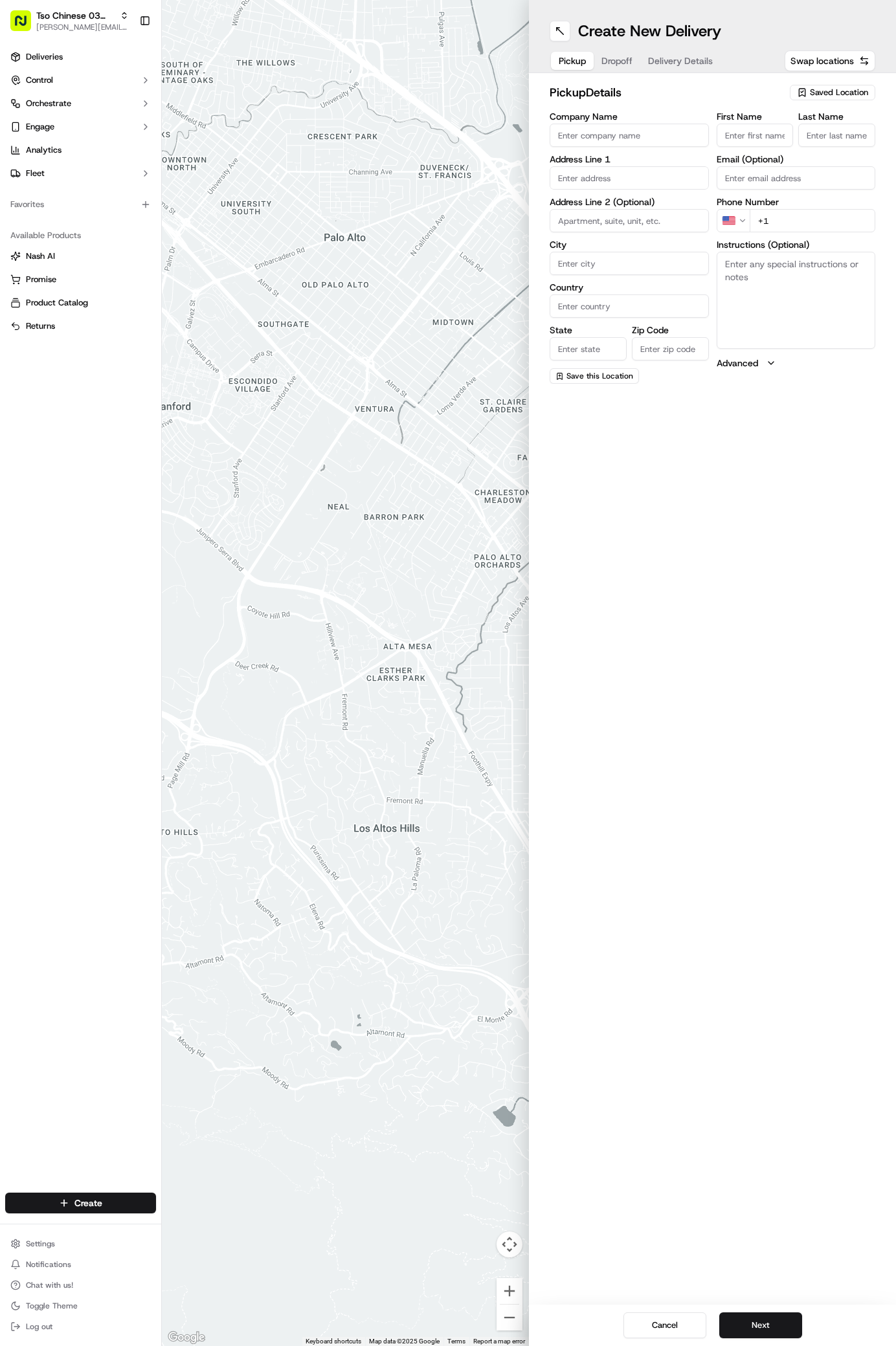
click at [836, 92] on span "Saved Location" at bounding box center [839, 92] width 58 height 12
click at [827, 142] on span "(03) Tso Chinese Takeout & Delivery TsoCo (03)" at bounding box center [811, 147] width 159 height 24
type input "(03) Tso Chinese Takeout & Delivery TsoCo"
type input "Ste F"
type input "Austin"
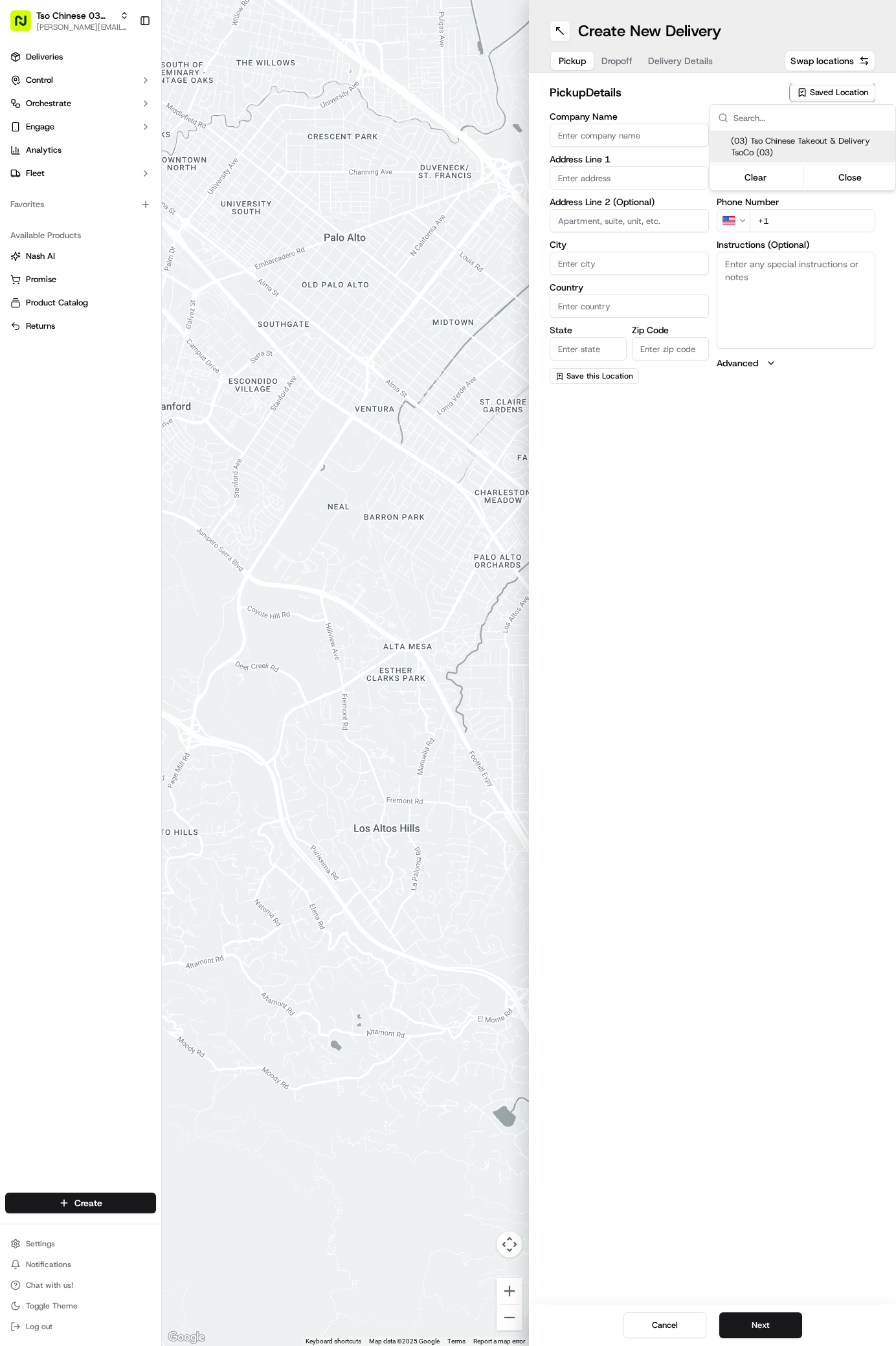
type input "US"
type input "TX"
type input "78704"
type input "Tso Chinese"
type input "TsoCo Manager"
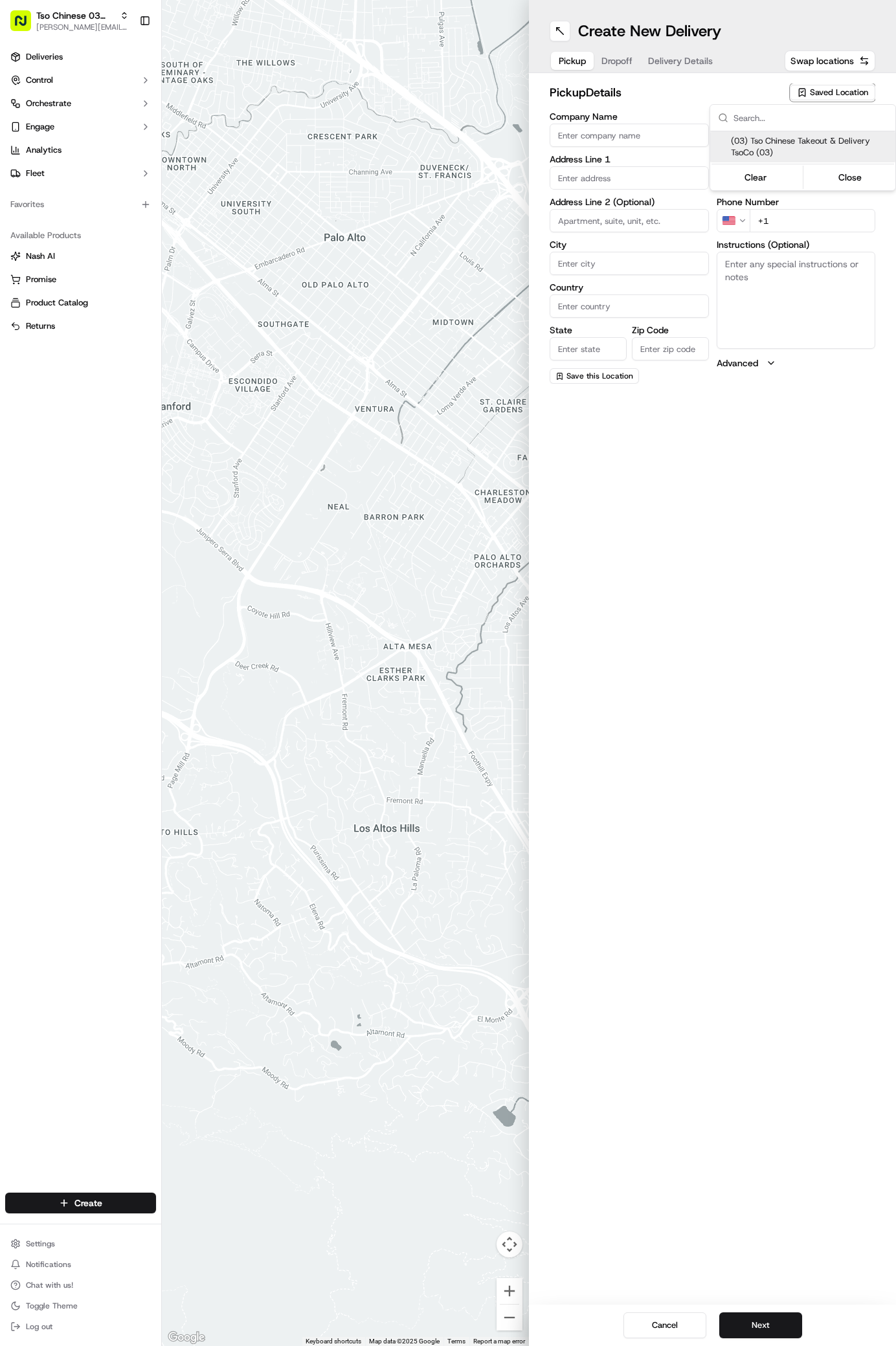
type input "tsocostore@tsochinese.com"
type input "+1 512 428 4445"
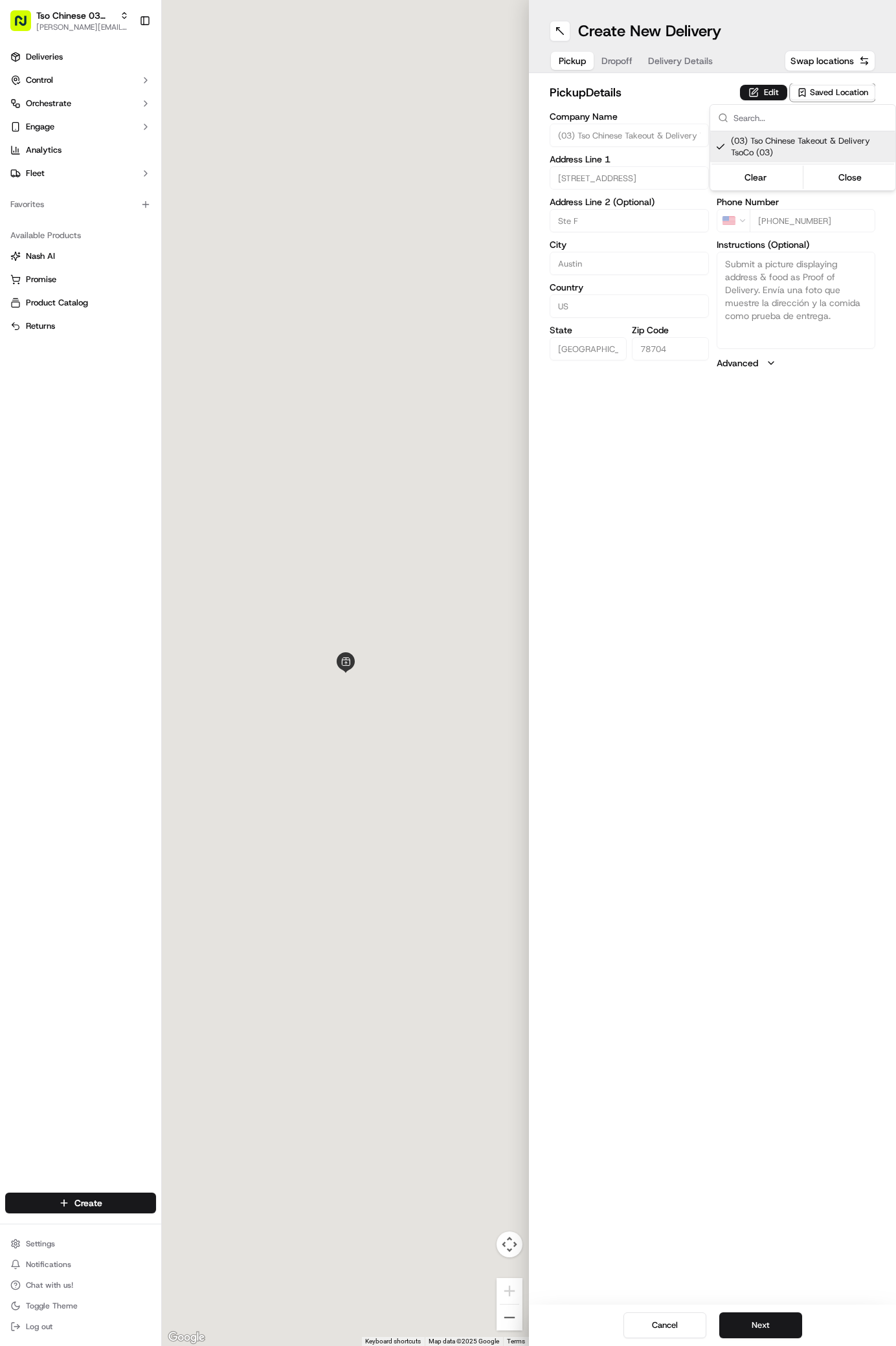
type input "2407 S Congress Ave"
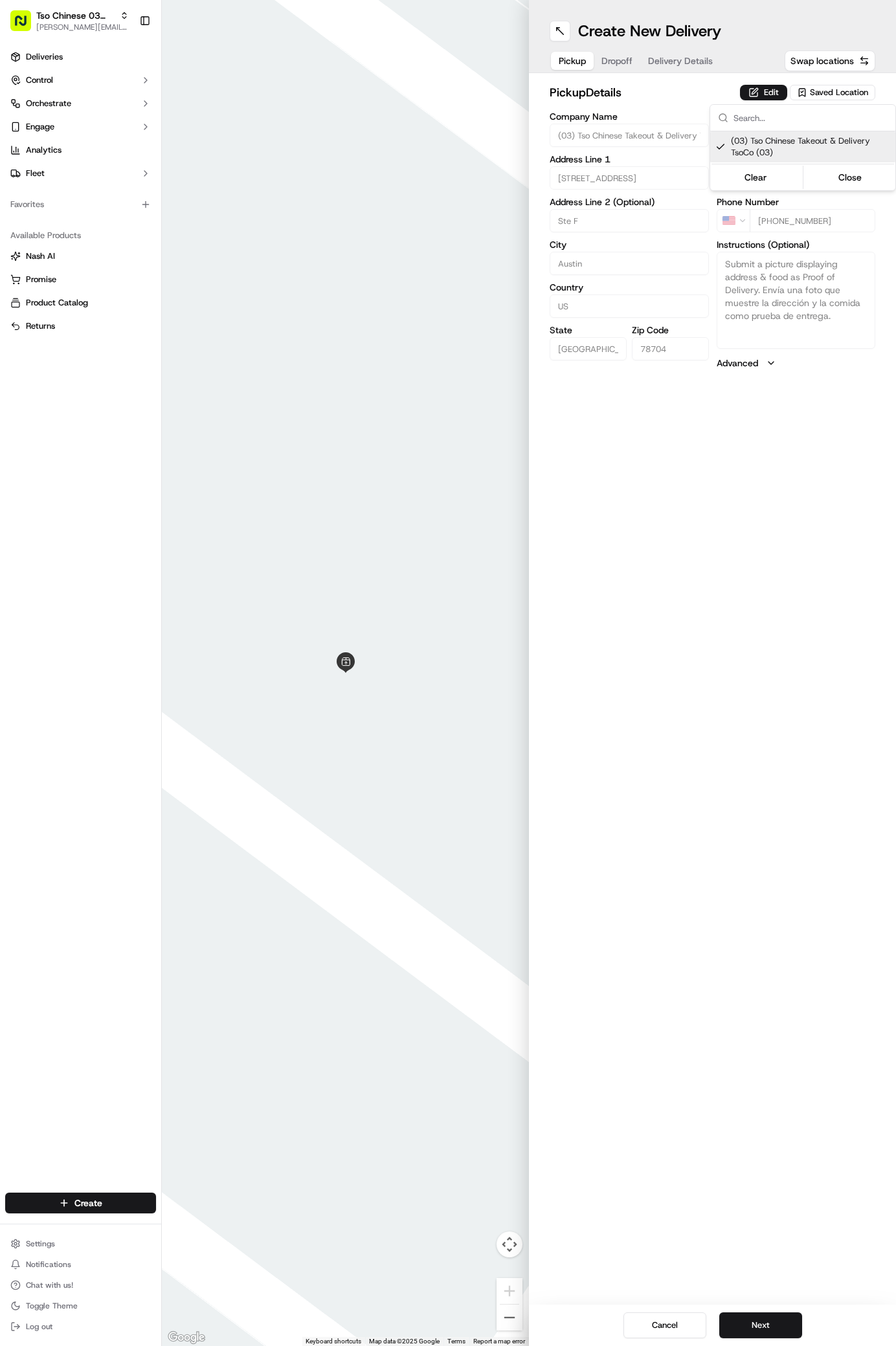
click at [774, 1330] on html "Tso Chinese 03 TsoCo antonia@tsochinese.com Toggle Sidebar Deliveries Control O…" at bounding box center [448, 673] width 896 height 1346
click at [774, 1330] on button "Next" at bounding box center [760, 1325] width 83 height 26
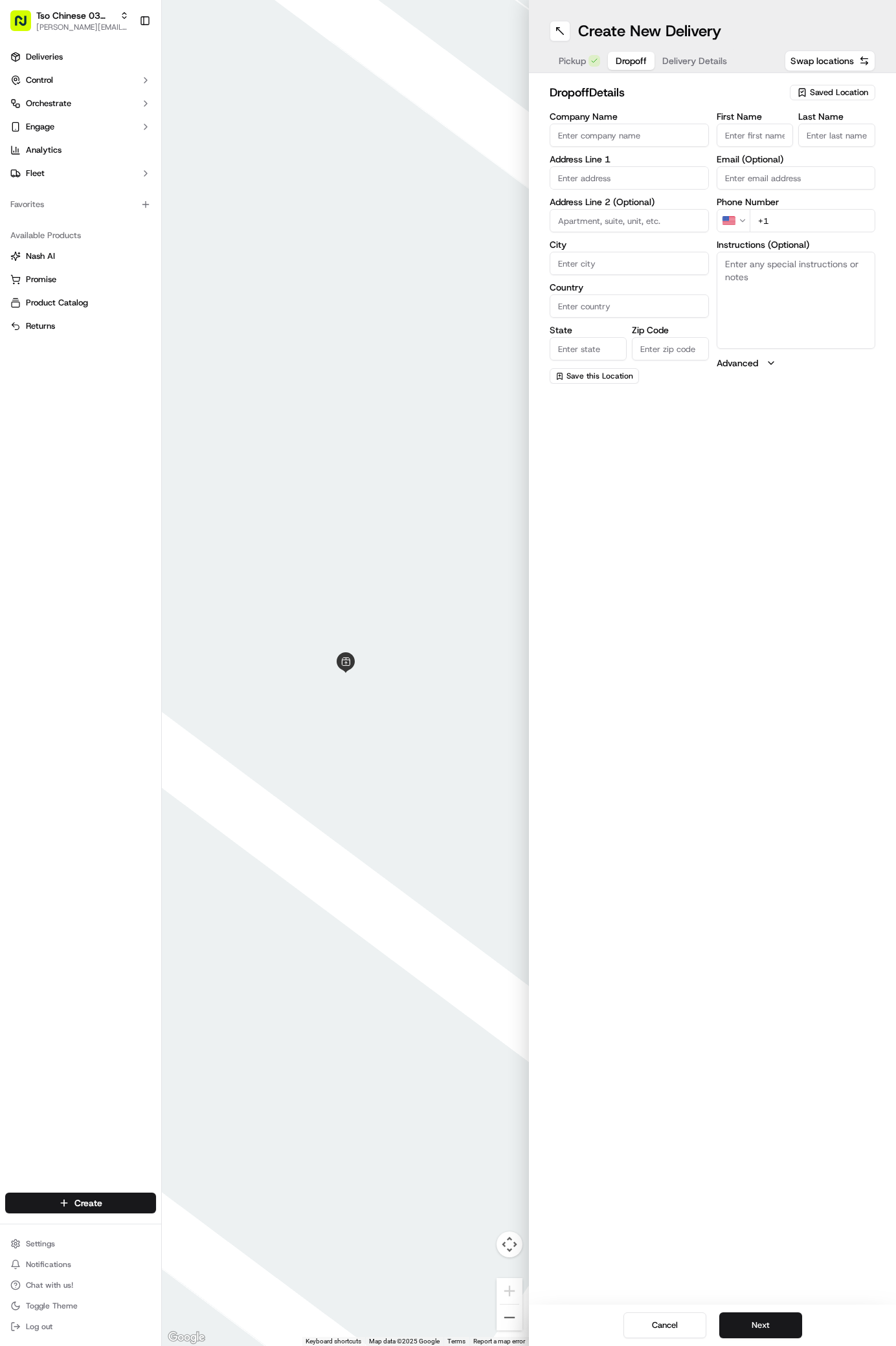
paste input "Kaitlan Brandstetter"
type input "Kaitlan Brandstetter"
click at [864, 160] on div "First Name Kaitlan Brandstetter Last Name Required Email (Optional) Phone Numbe…" at bounding box center [797, 249] width 159 height 273
type input "."
paste input "512 585 6413"
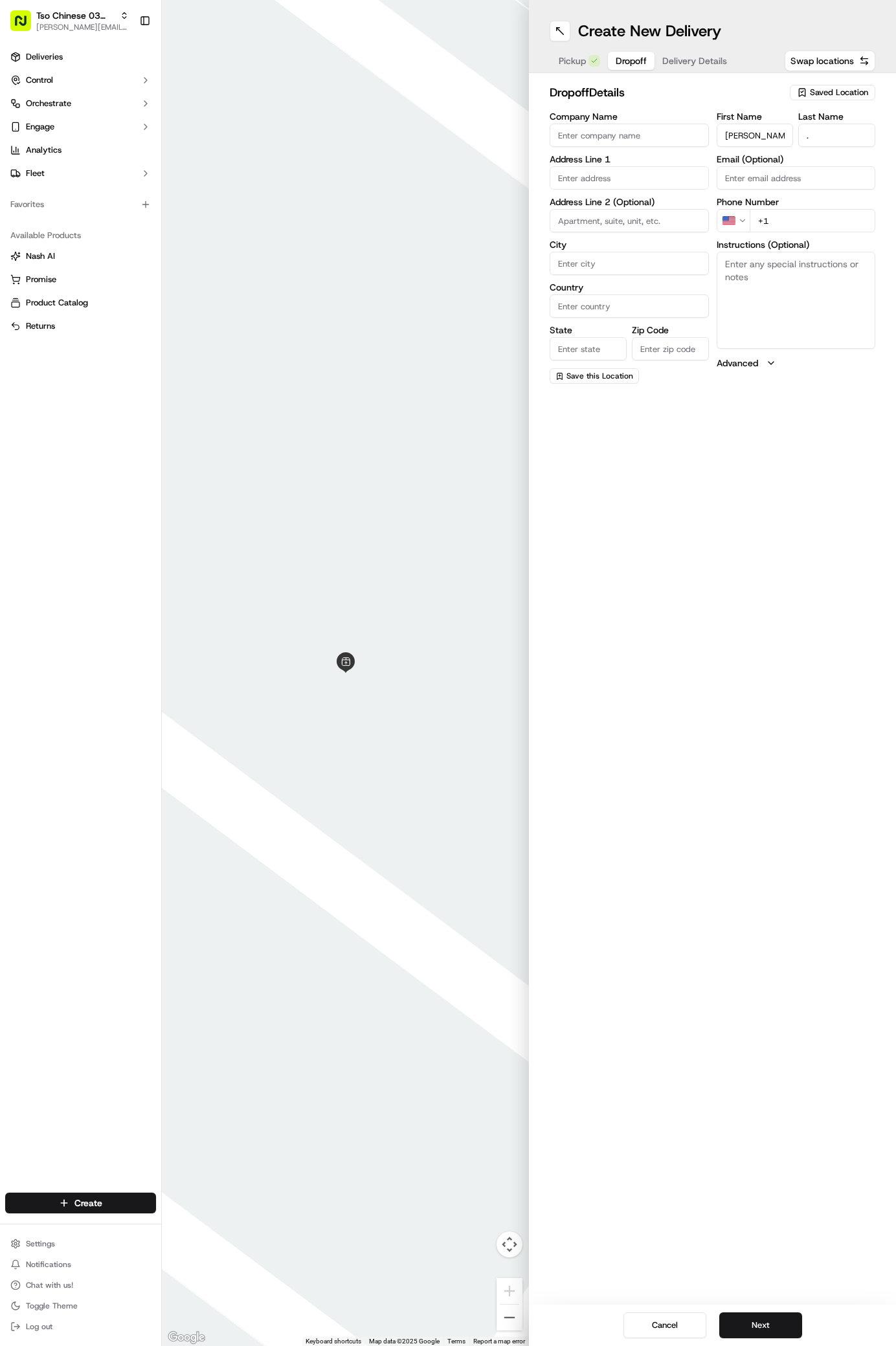
type input "+1 512 585 6413"
paste input "2400 Burleson Ct"
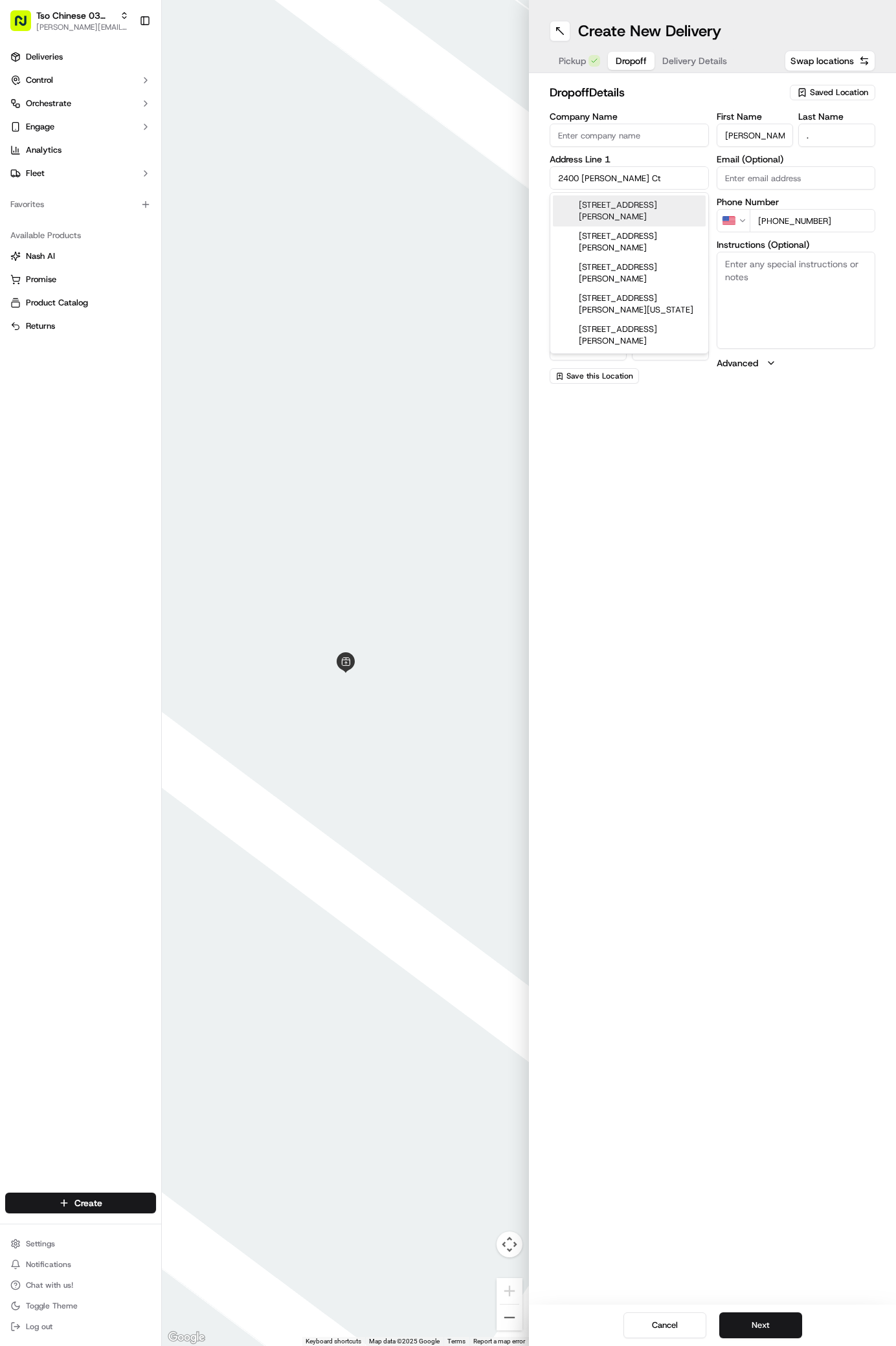
click at [605, 204] on div "2400 Burleson Road, Austin, TX" at bounding box center [629, 211] width 153 height 31
type input "2400 Burleson Rd, Austin, TX 78741, USA"
type input "Austin"
type input "United States"
type input "TX"
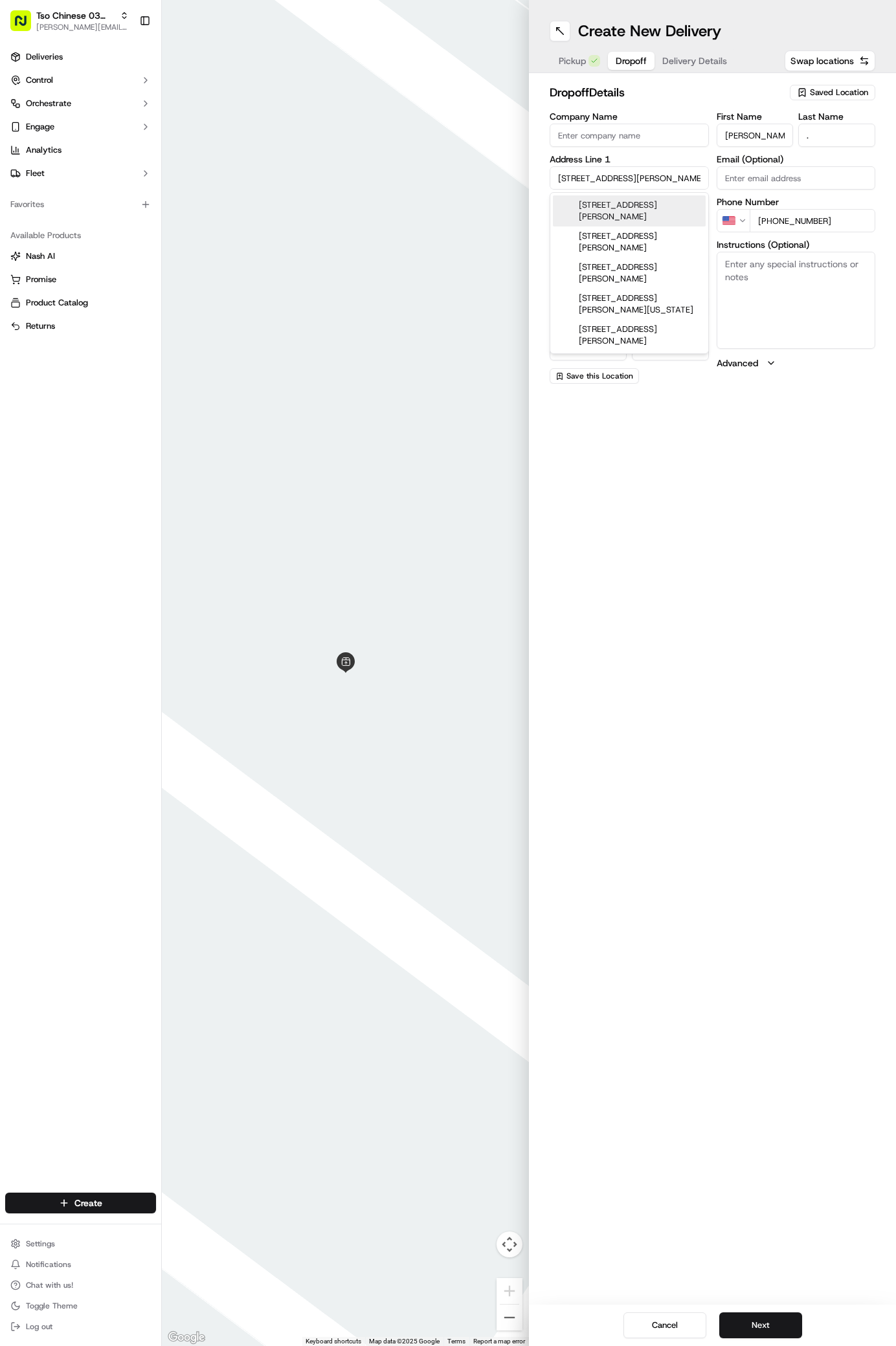
type input "78741"
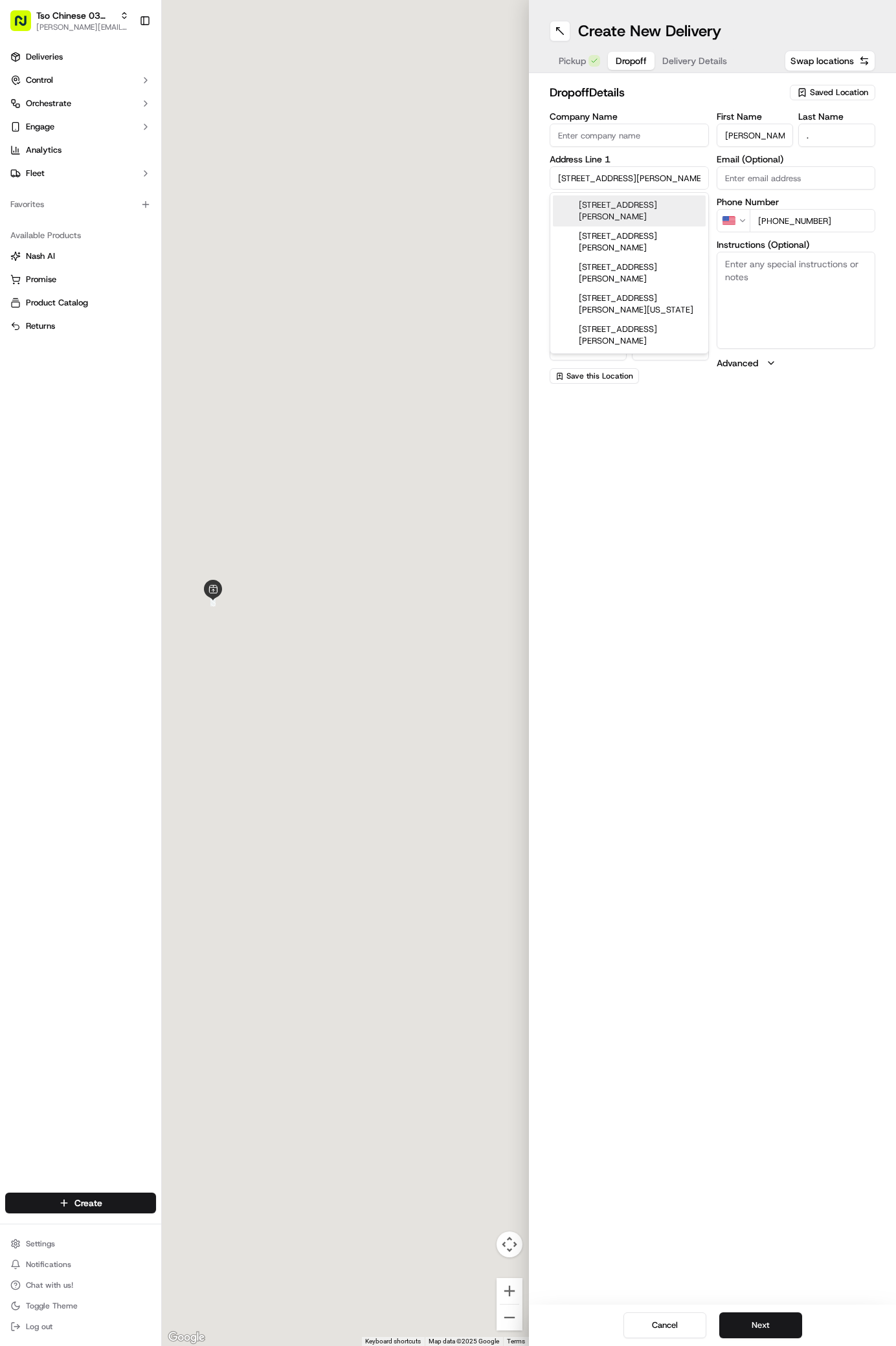
type input "2400 Burleson Road"
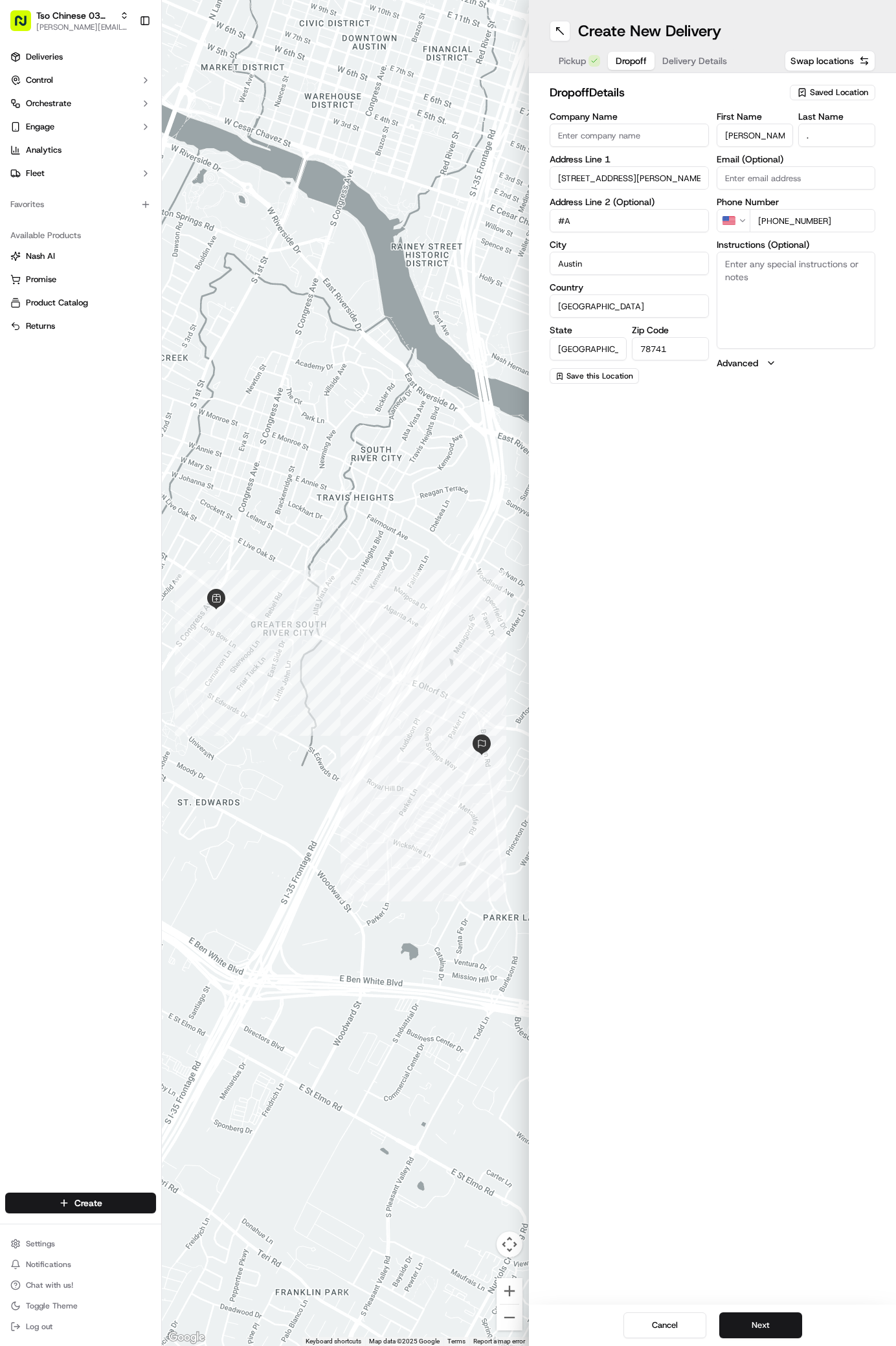
type input "#A"
click at [759, 338] on textarea "Instructions (Optional)" at bounding box center [797, 300] width 159 height 97
paste textarea "Unit A."
type textarea "Unit A."
click at [738, 1325] on button "Next" at bounding box center [760, 1325] width 83 height 26
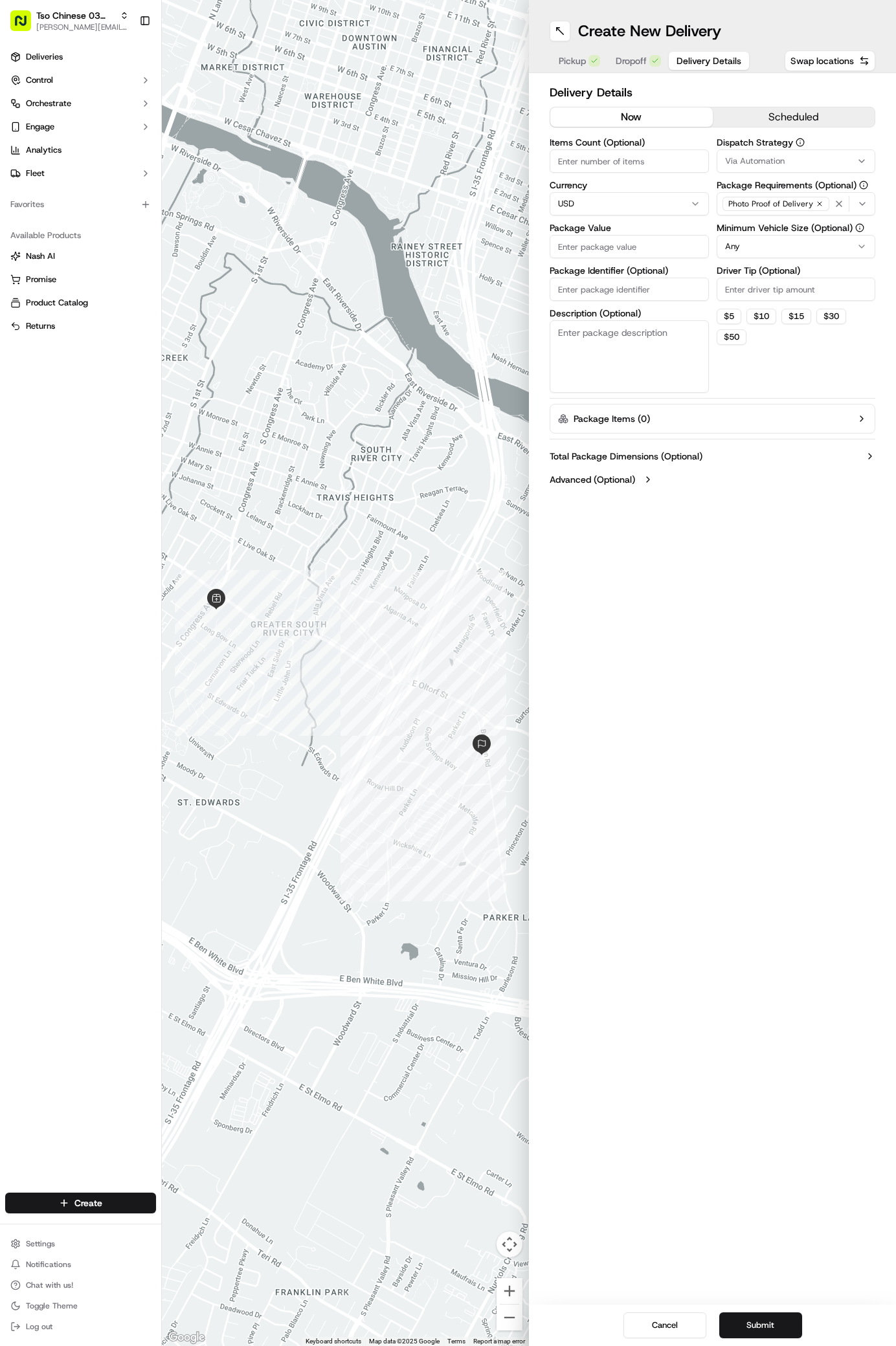
click at [862, 158] on icon "button" at bounding box center [861, 161] width 10 height 10
click at [782, 223] on div "TsoCo Strategy" at bounding box center [802, 231] width 186 height 20
click at [808, 355] on html "Tso Chinese 03 TsoCo antonia@tsochinese.com Toggle Sidebar Deliveries Control O…" at bounding box center [448, 673] width 896 height 1346
click at [834, 284] on input "Driver Tip (Optional)" at bounding box center [797, 290] width 159 height 24
type input "2"
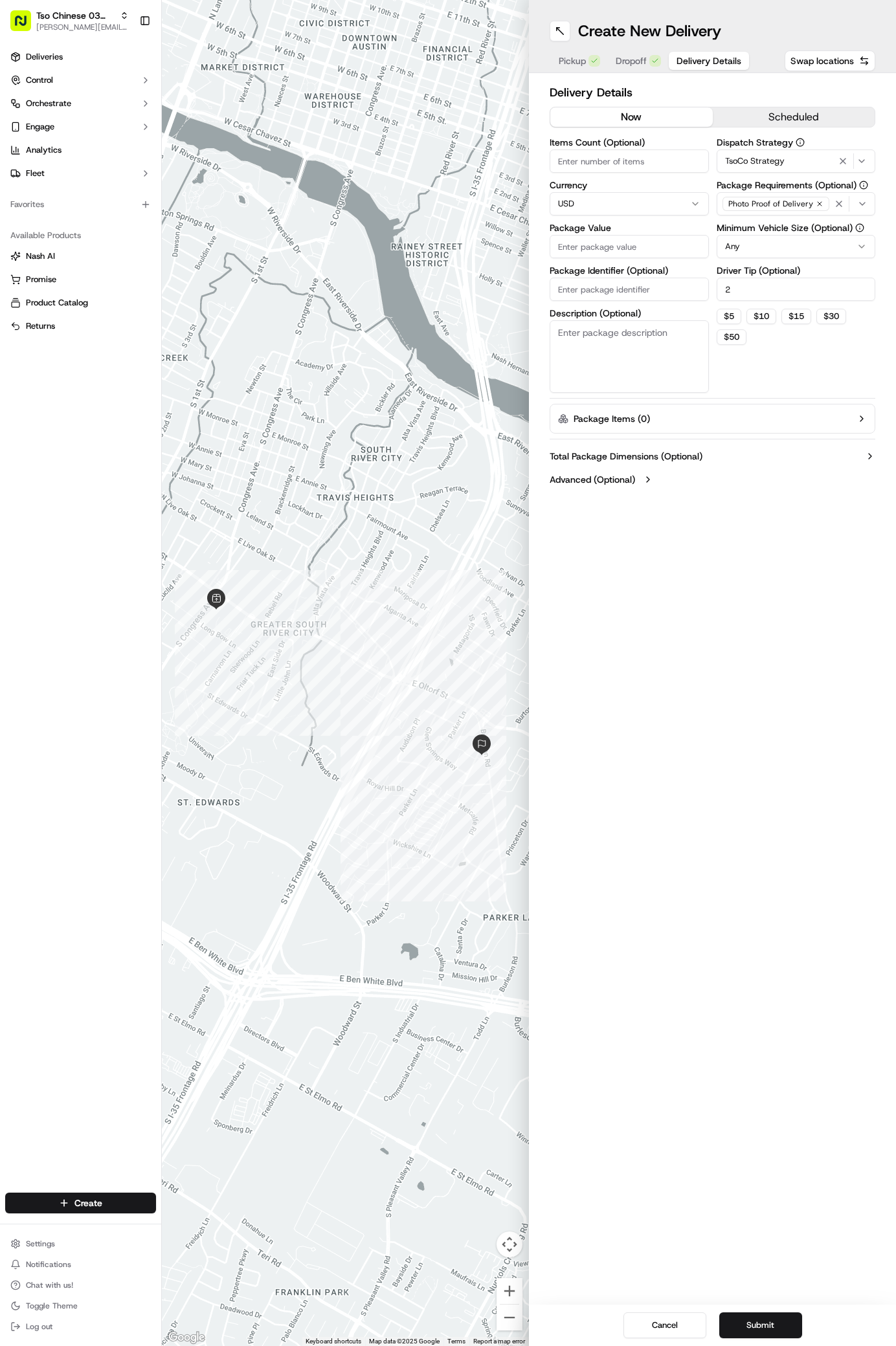
click at [677, 247] on input "Package Value" at bounding box center [629, 247] width 159 height 24
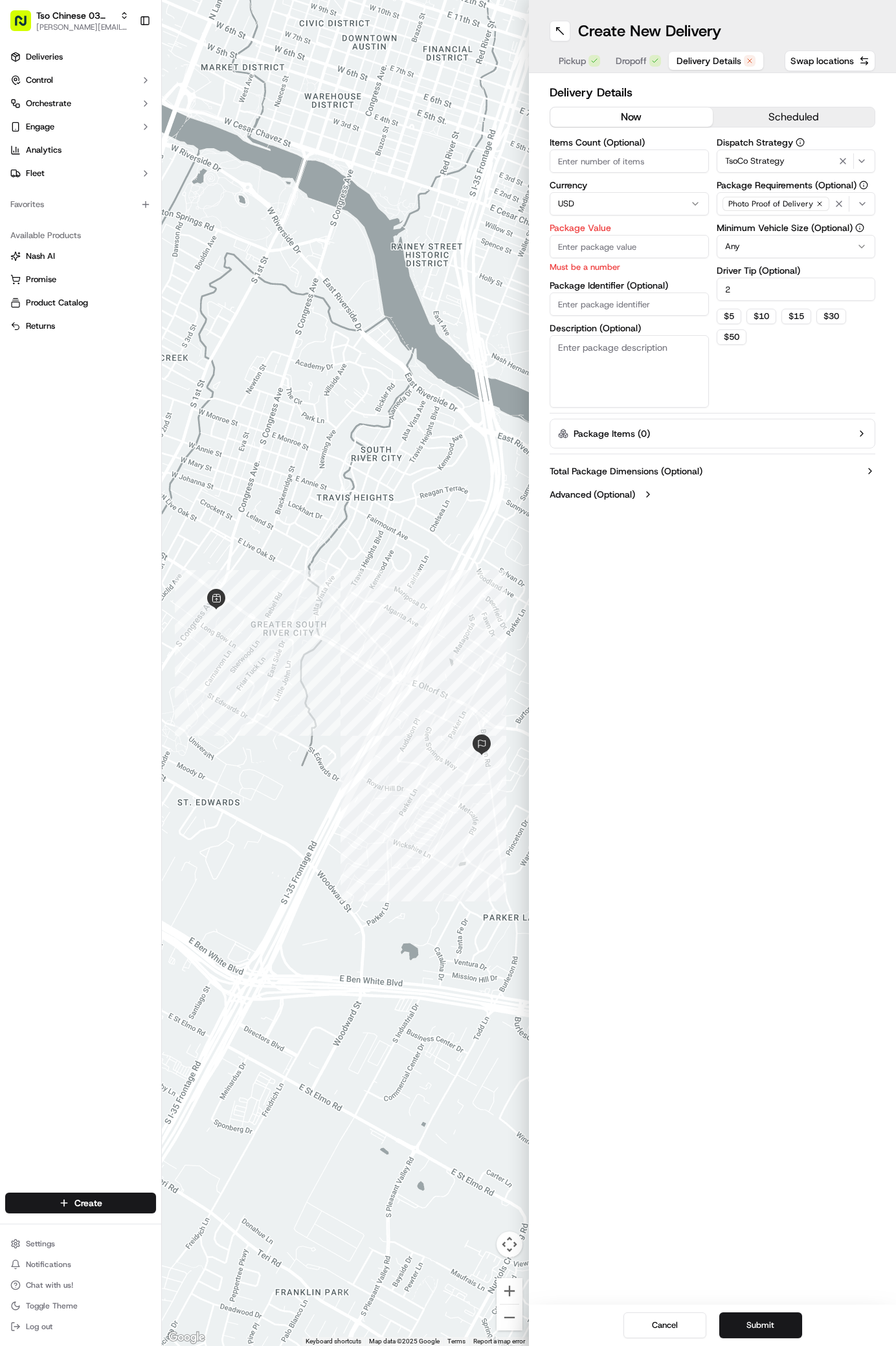
click at [608, 290] on div "Package Identifier (Optional)" at bounding box center [629, 298] width 159 height 35
paste input "#2E2RZ5C"
type input "#2E2RZ5C"
click at [690, 241] on input "Package Value" at bounding box center [629, 247] width 159 height 24
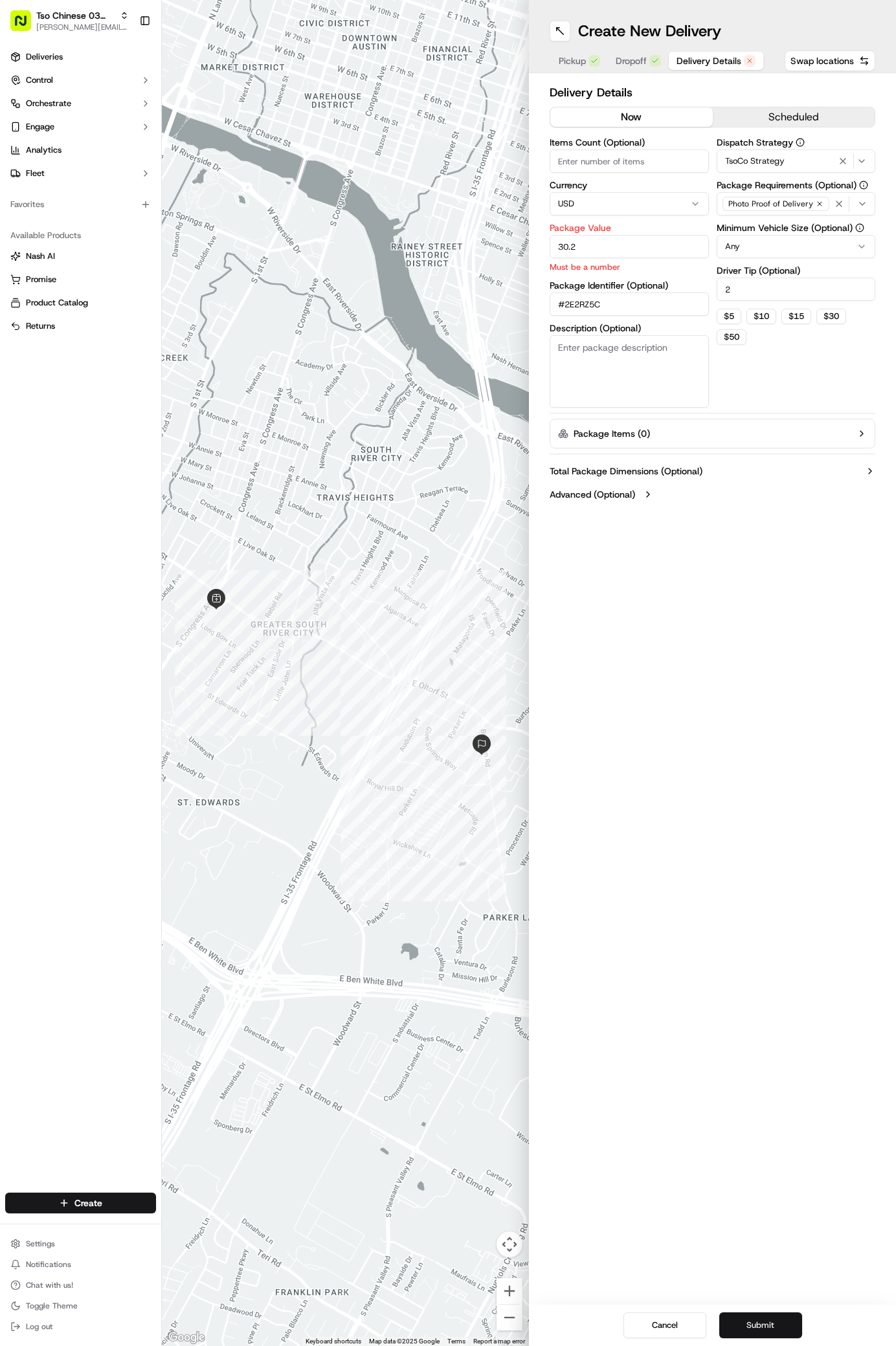
type input "30.2"
click at [763, 1322] on button "Submit" at bounding box center [760, 1325] width 83 height 26
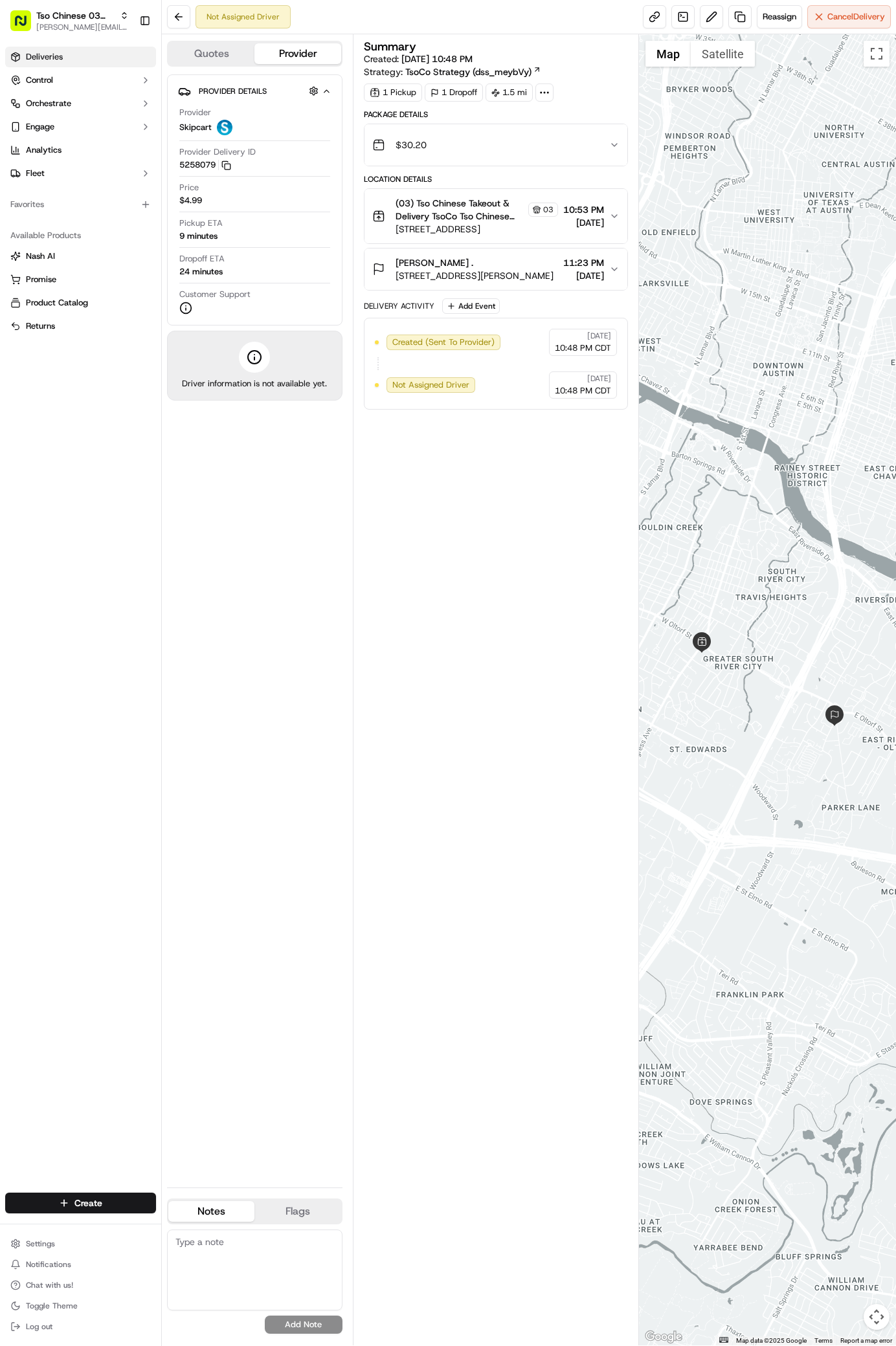
click at [58, 53] on span "Deliveries" at bounding box center [44, 57] width 37 height 12
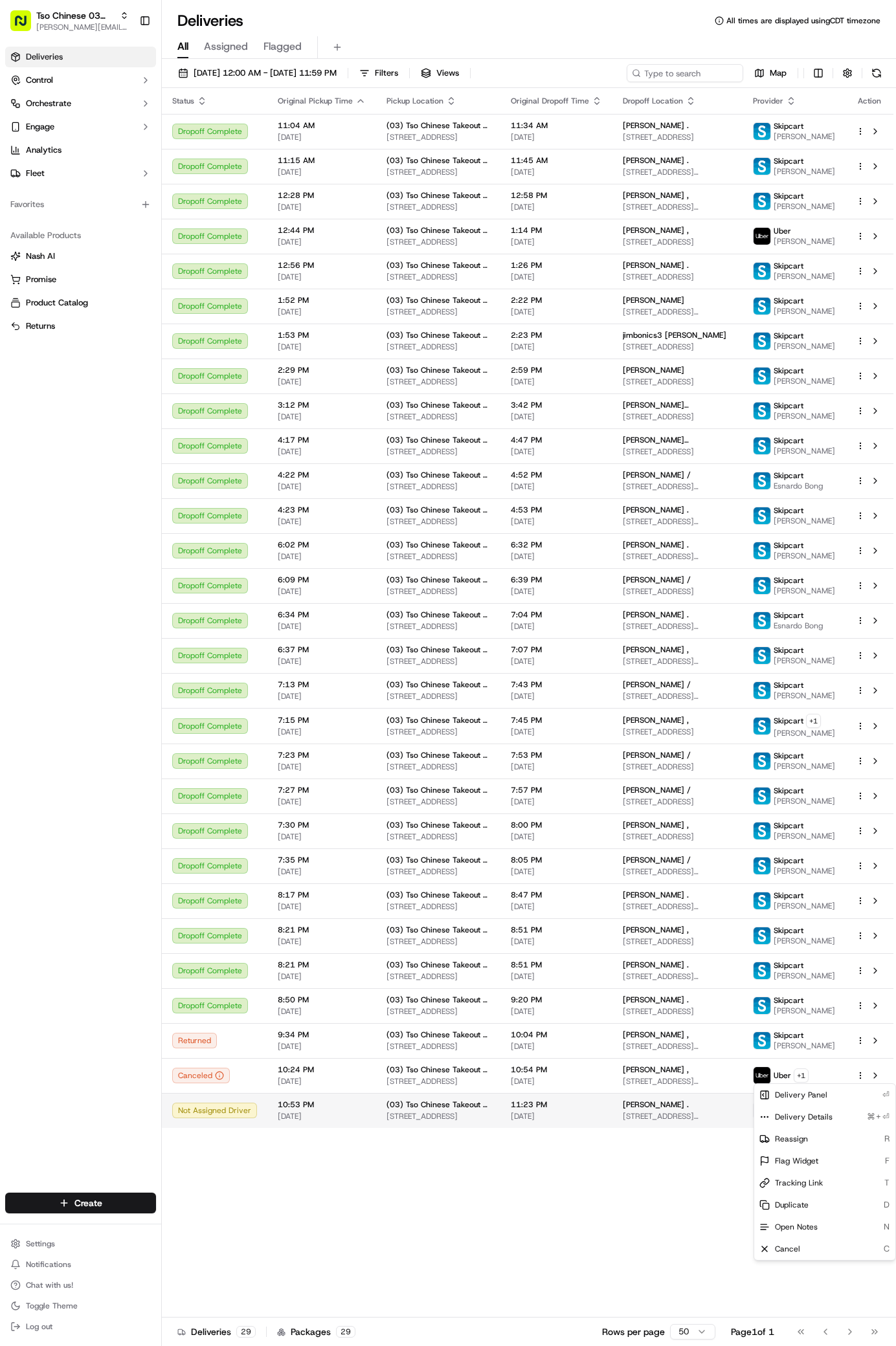
click at [860, 1271] on html "Tso Chinese 03 TsoCo antonia@tsochinese.com Toggle Sidebar Deliveries Control O…" at bounding box center [448, 673] width 896 height 1346
click at [797, 1138] on span "Reassign" at bounding box center [791, 1139] width 33 height 10
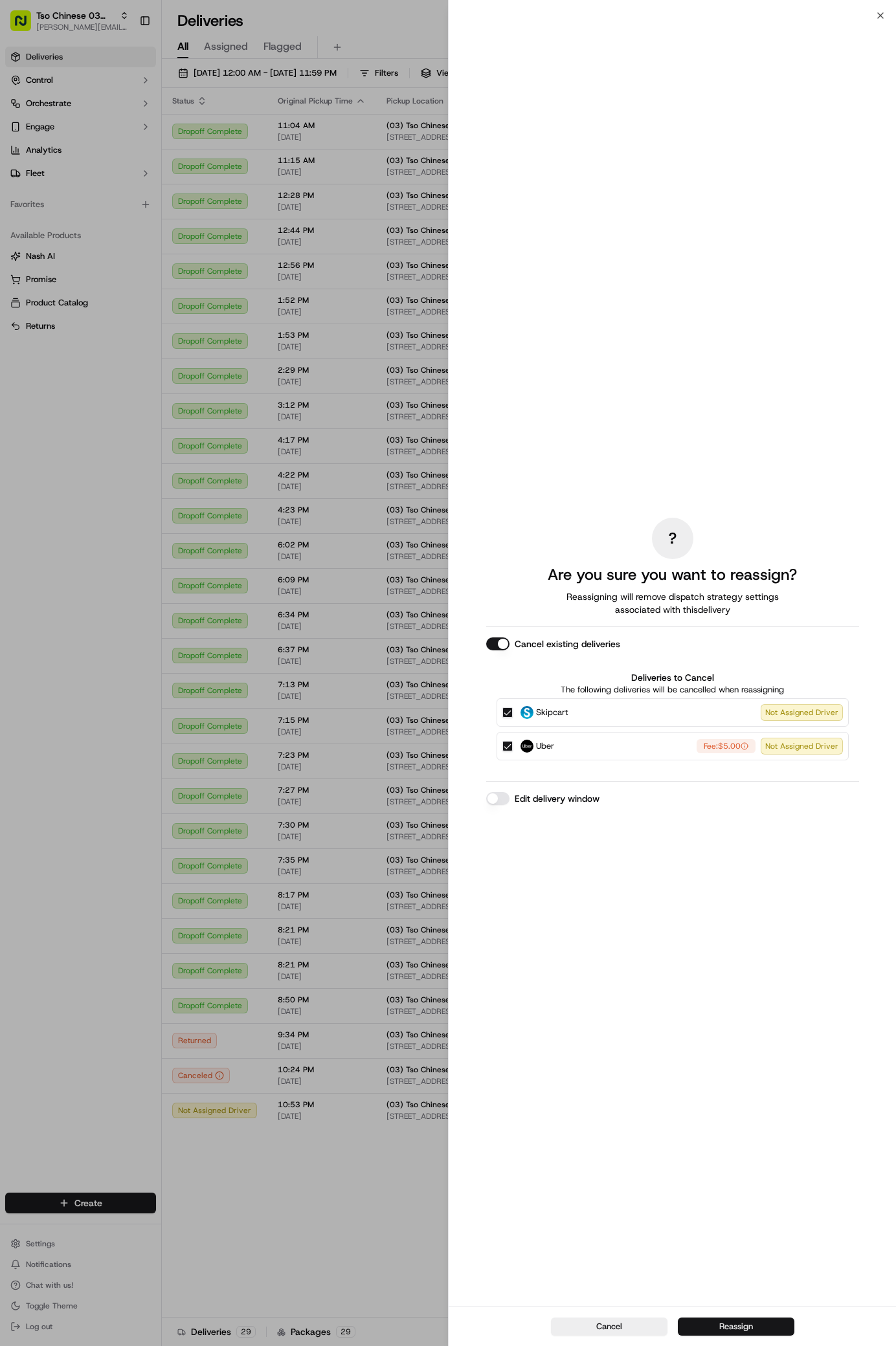
click at [741, 1327] on button "Reassign" at bounding box center [736, 1326] width 117 height 18
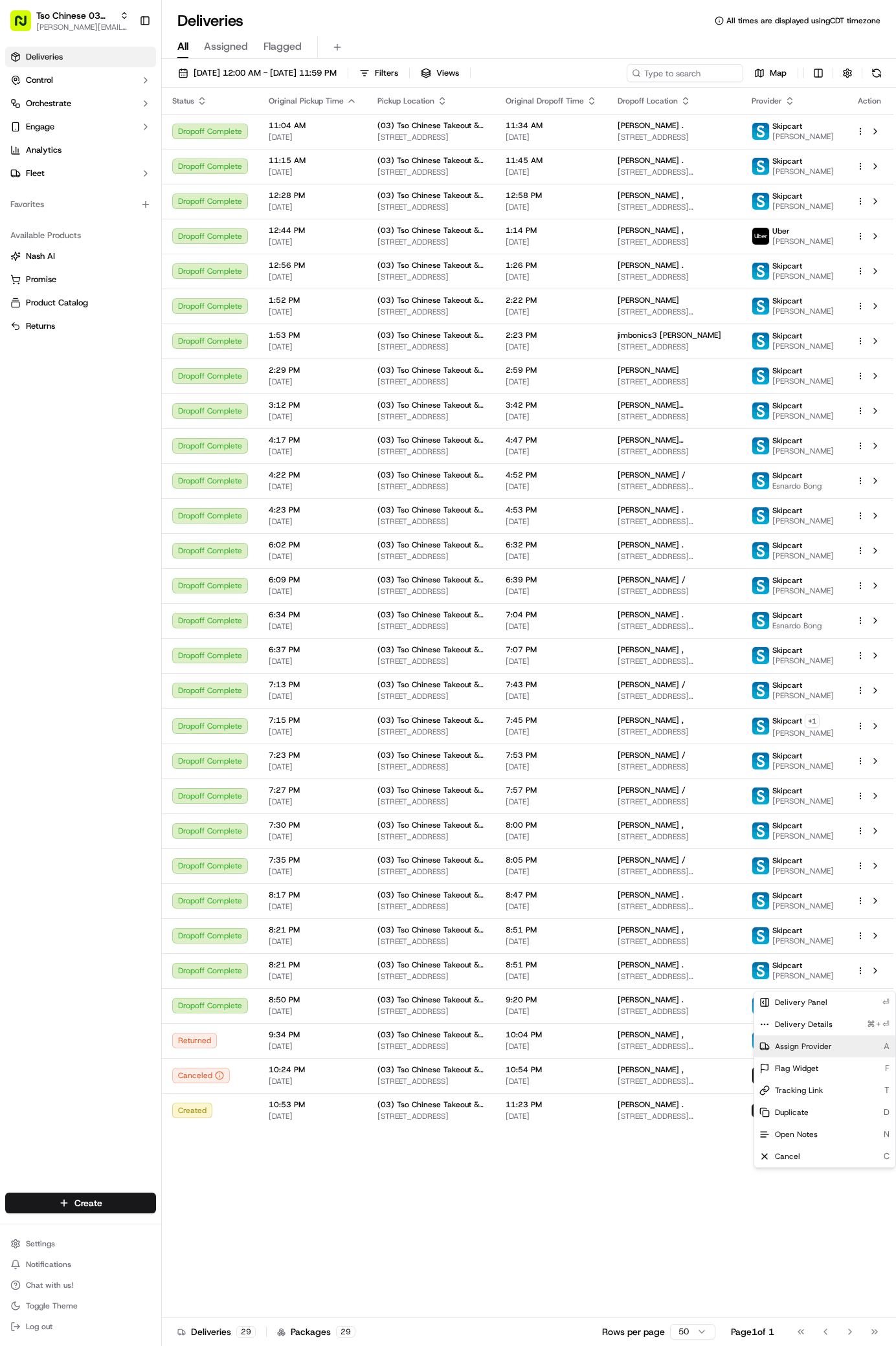
click at [789, 1052] on div "Assign Provider A" at bounding box center [824, 1047] width 141 height 22
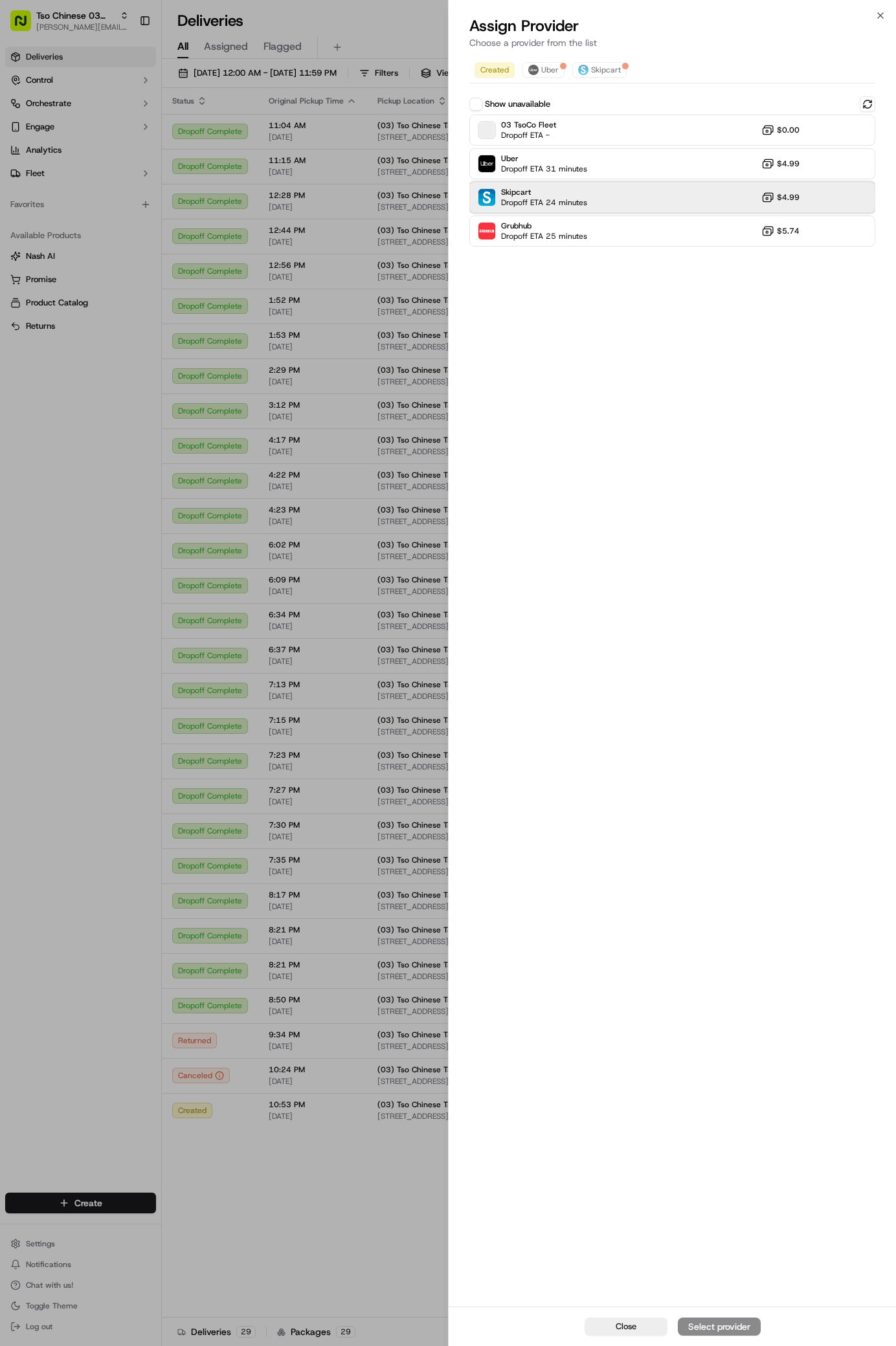
click at [613, 201] on div "Skipcart Dropoff ETA 24 minutes $4.99" at bounding box center [672, 197] width 406 height 31
click at [732, 1323] on div "Assign Provider" at bounding box center [719, 1327] width 63 height 13
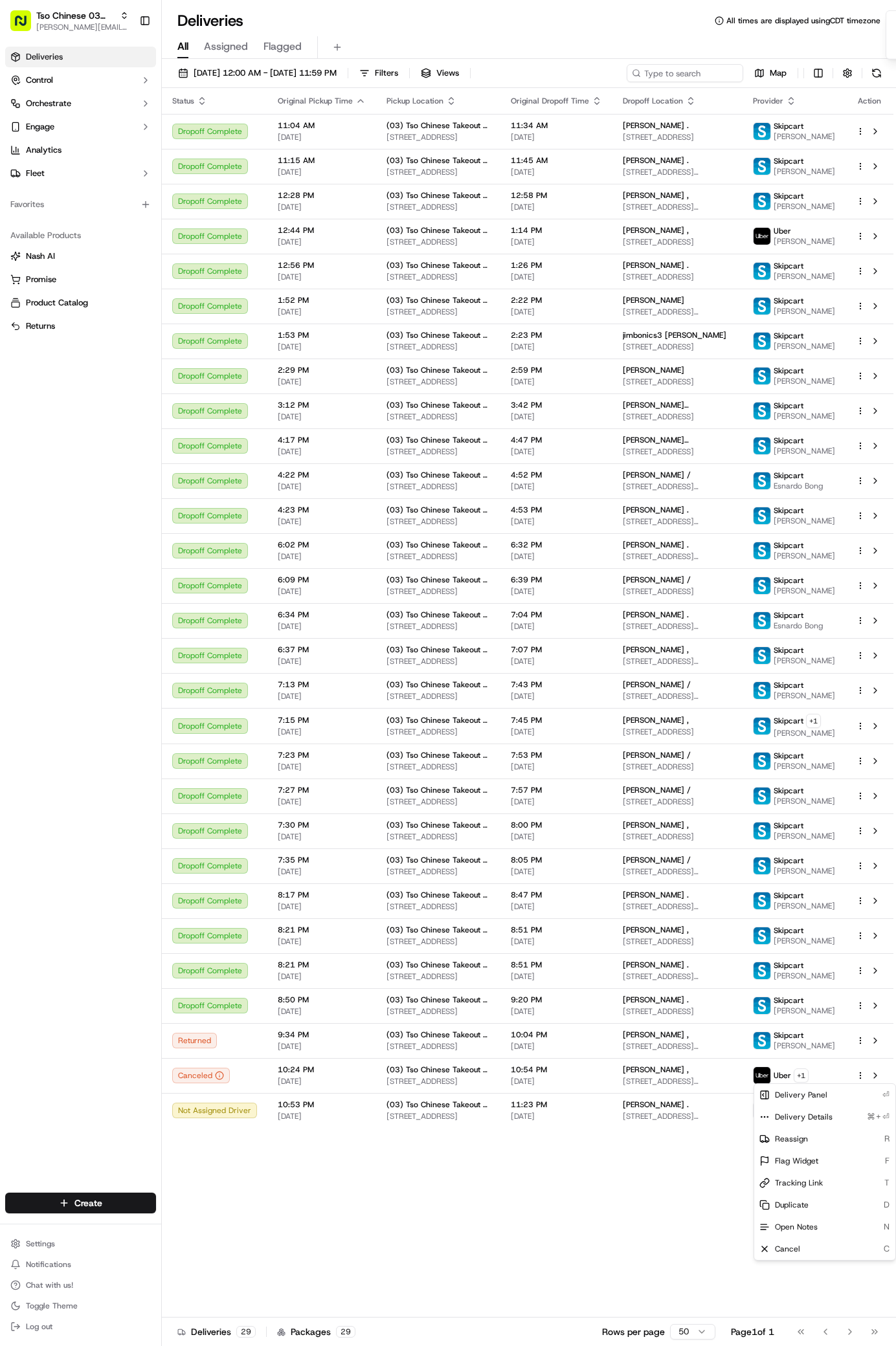
click at [637, 1329] on p "Rows per page" at bounding box center [634, 1332] width 63 height 13
click at [732, 1122] on span "[STREET_ADDRESS][PERSON_NAME]" at bounding box center [677, 1116] width 110 height 10
click at [688, 1122] on span "[STREET_ADDRESS][PERSON_NAME]" at bounding box center [677, 1116] width 110 height 10
click at [311, 1294] on div "Status Original Pickup Time Pickup Location Original Dropoff Time Dropoff Locat…" at bounding box center [527, 703] width 732 height 1230
click at [735, 1293] on div "Status Original Pickup Time Pickup Location Original Dropoff Time Dropoff Locat…" at bounding box center [527, 703] width 732 height 1230
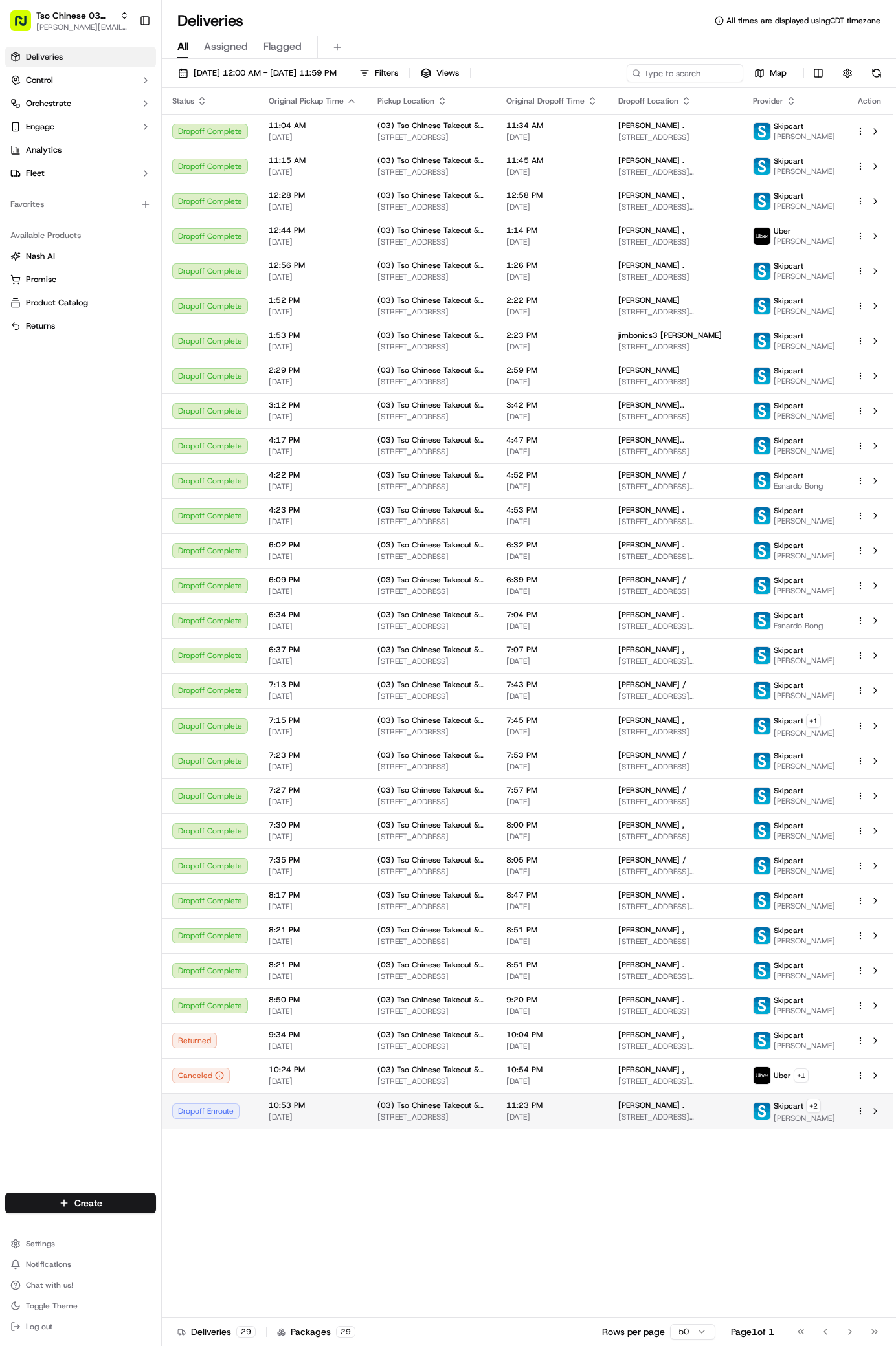
click at [726, 1123] on span "[STREET_ADDRESS][PERSON_NAME]" at bounding box center [675, 1117] width 114 height 10
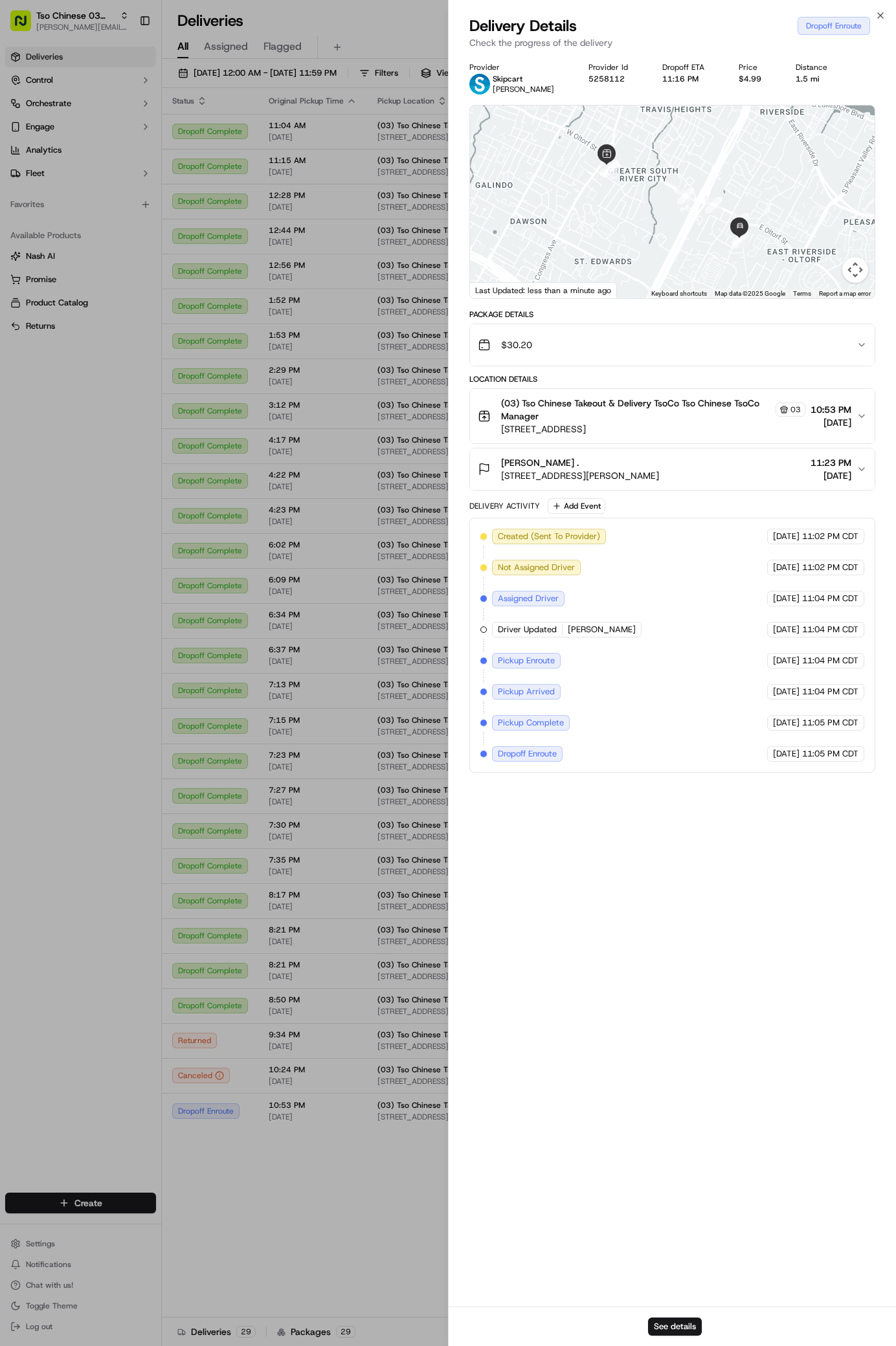
click at [733, 474] on div "Kaitlan Brandstetter . 2400 Burleson Rd a, Austin, TX 78741, USA 11:23 PM 09/22…" at bounding box center [667, 469] width 379 height 26
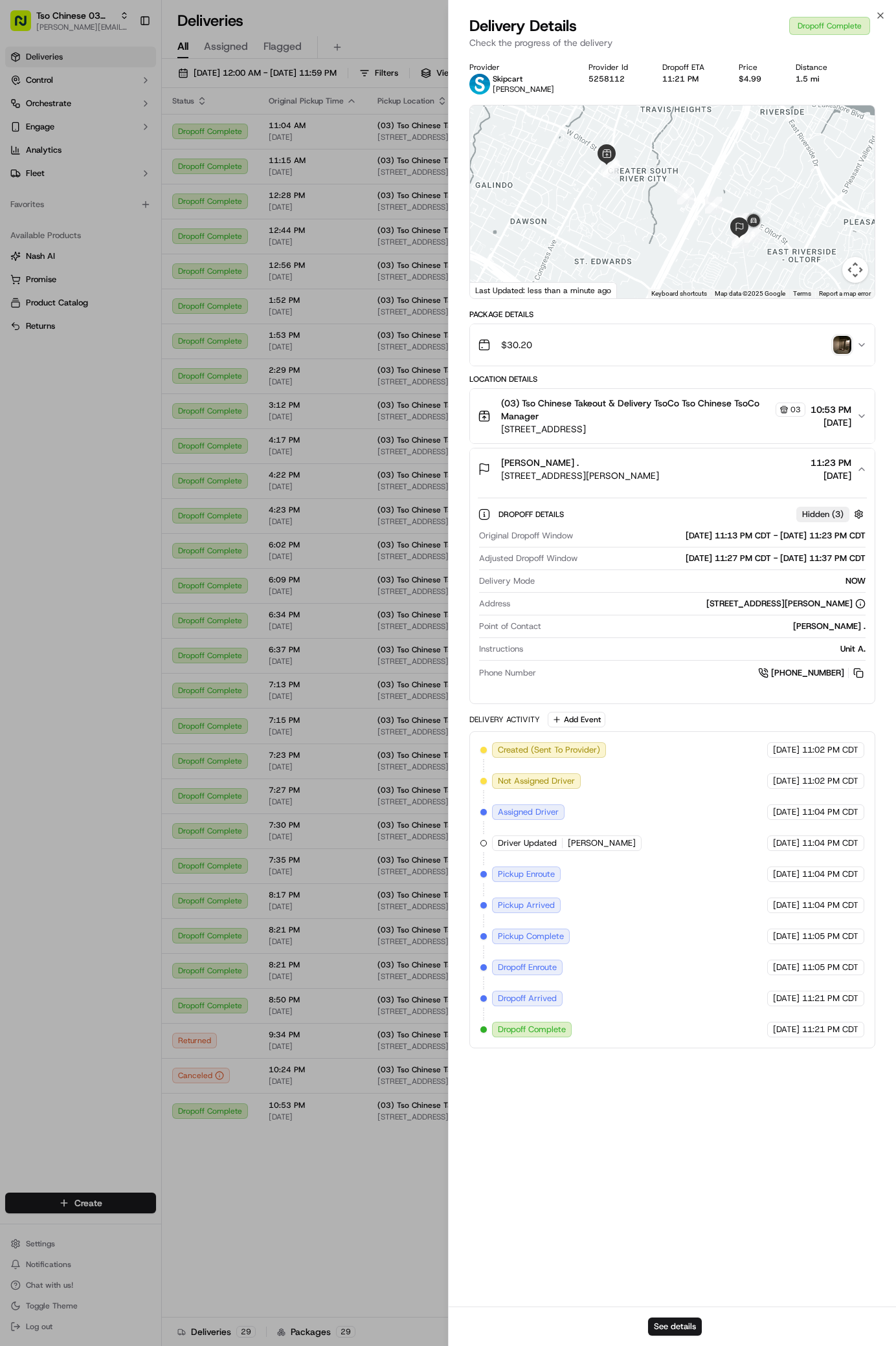
click at [850, 340] on img "button" at bounding box center [842, 345] width 18 height 18
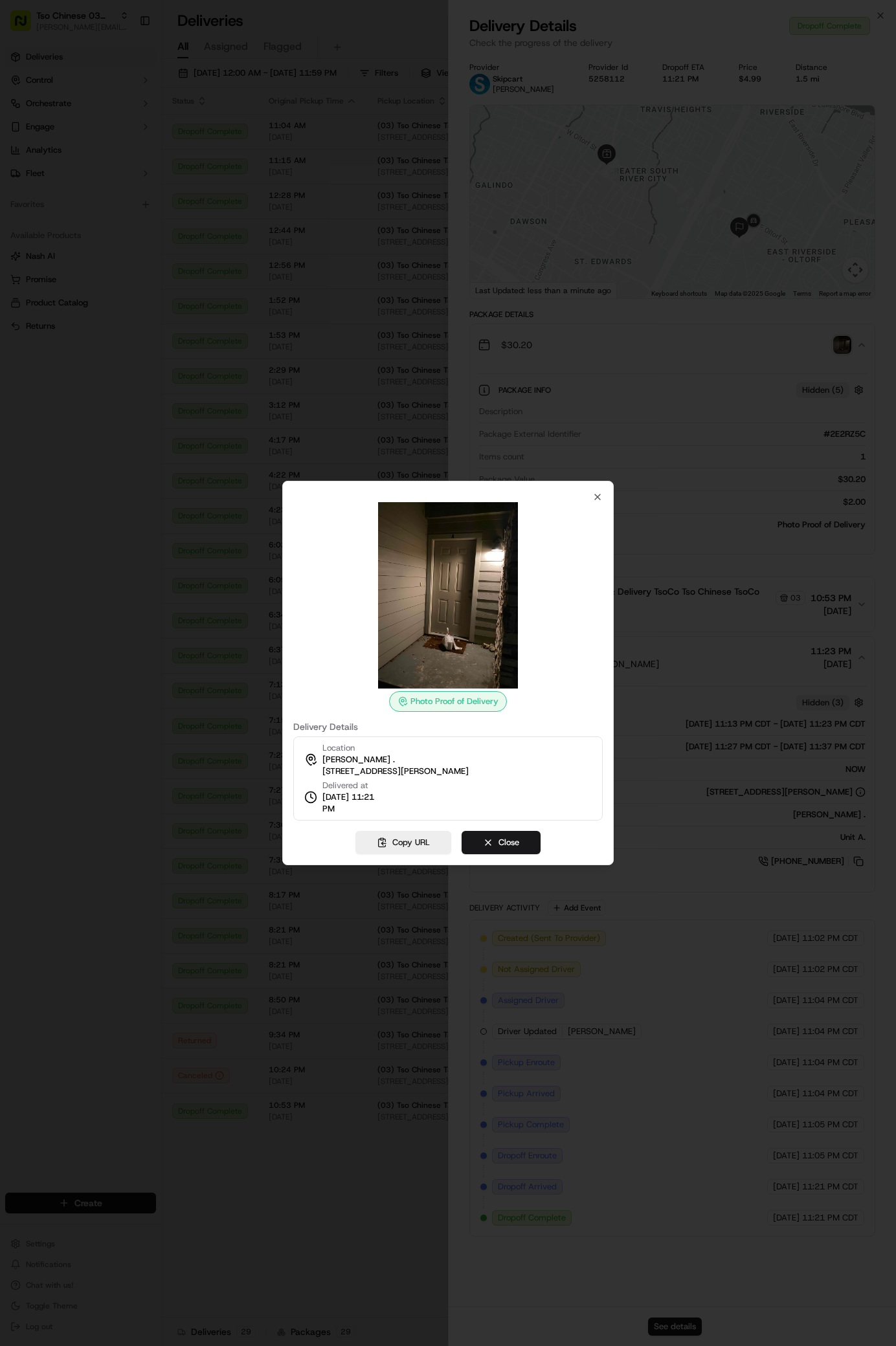
click at [223, 1149] on div at bounding box center [448, 673] width 896 height 1346
